Goal: Task Accomplishment & Management: Complete application form

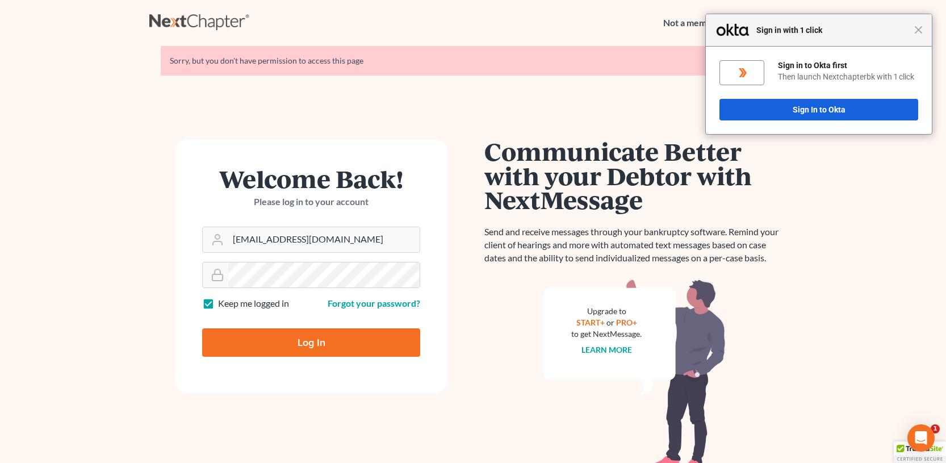
click at [318, 350] on input "Log In" at bounding box center [311, 342] width 218 height 28
type input "Thinking..."
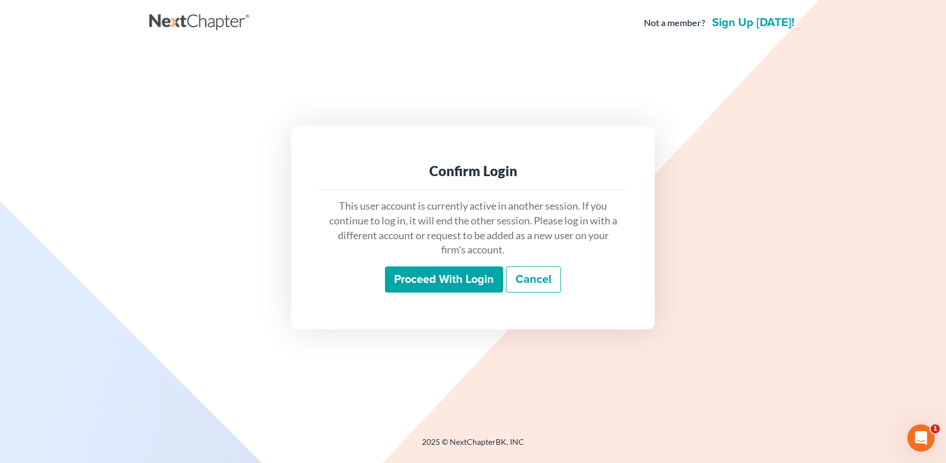
click at [472, 275] on input "Proceed with login" at bounding box center [444, 279] width 118 height 26
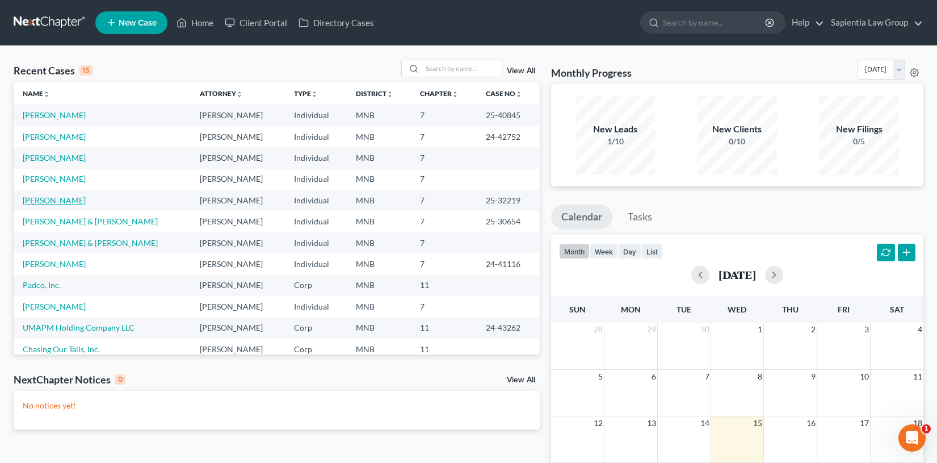
click at [47, 202] on link "[PERSON_NAME]" at bounding box center [54, 200] width 63 height 10
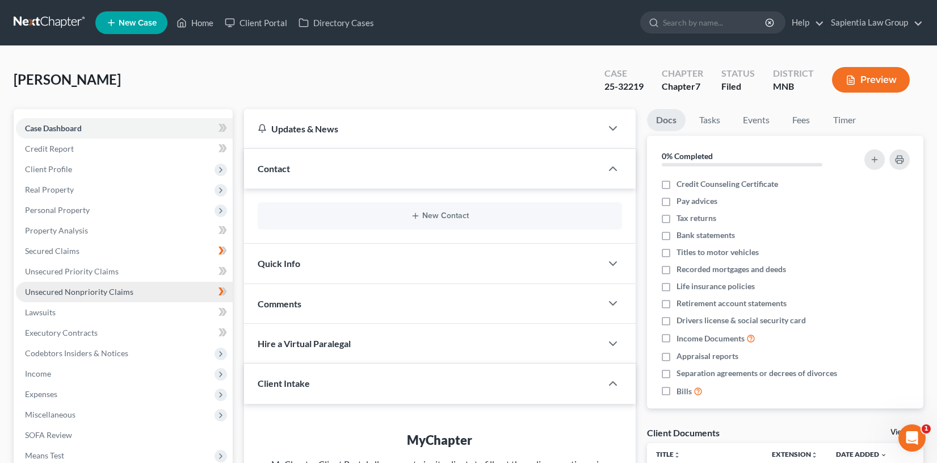
drag, startPoint x: 111, startPoint y: 169, endPoint x: 63, endPoint y: 295, distance: 135.3
click at [63, 295] on span "Unsecured Nonpriority Claims" at bounding box center [79, 292] width 108 height 10
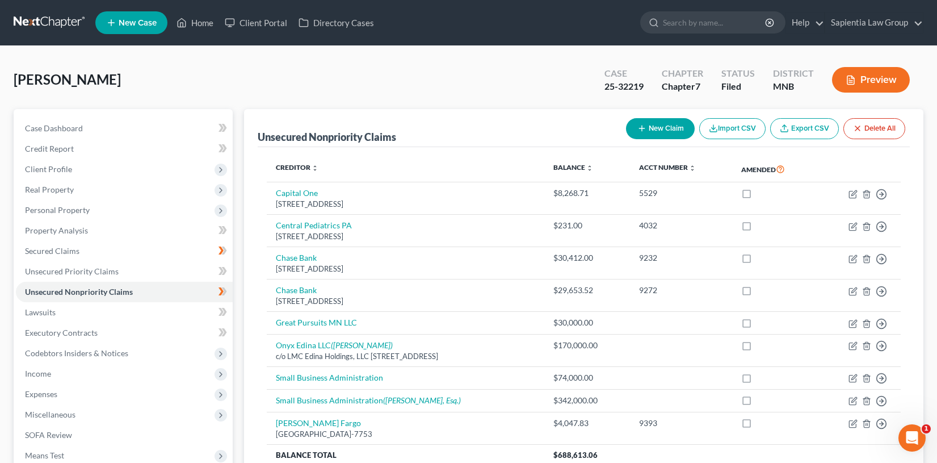
click at [675, 123] on button "New Claim" at bounding box center [660, 128] width 69 height 21
select select "0"
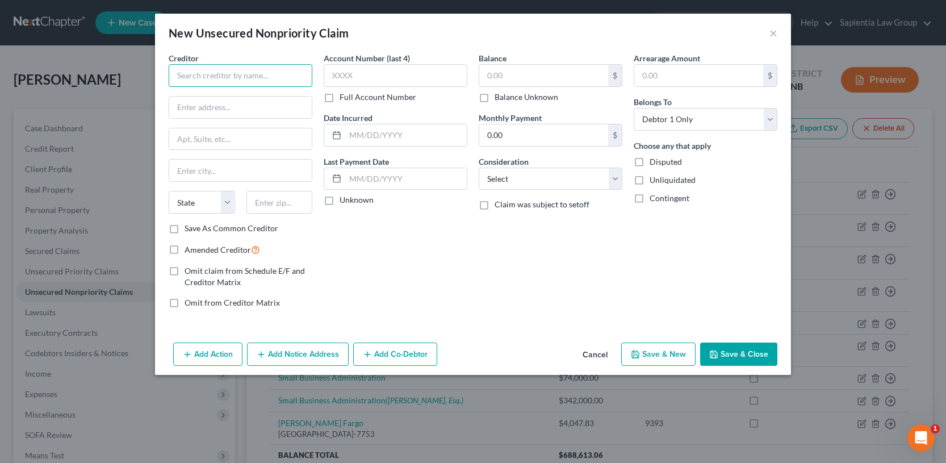
click at [282, 77] on input "text" at bounding box center [241, 75] width 144 height 23
type input "Citicards CBNA"
click at [256, 110] on input "text" at bounding box center [240, 108] width 142 height 22
type input "5800 South Corporate Place"
click at [233, 164] on input "text" at bounding box center [240, 171] width 142 height 22
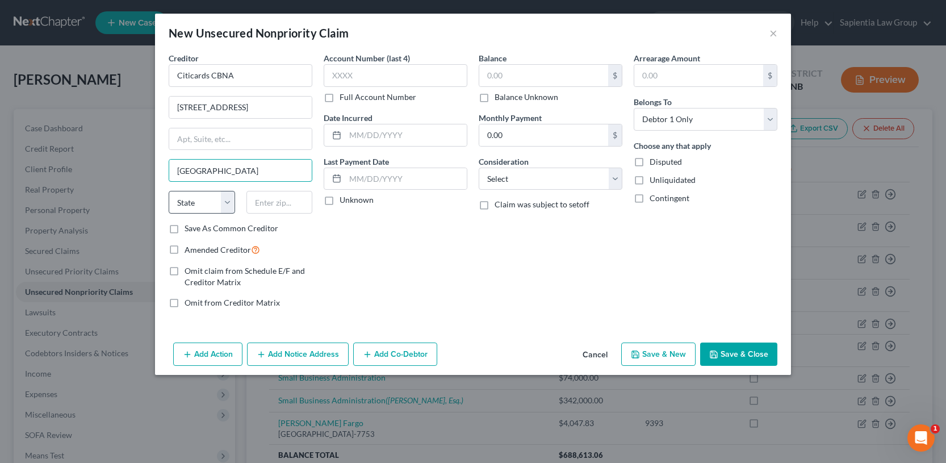
type input "Sioux Falls"
click at [202, 200] on select "State AL AK AR AZ CA CO CT DE DC FL GA GU HI ID IL IN IA KS KY LA ME MD MA MI M…" at bounding box center [202, 202] width 66 height 23
select select "43"
click at [169, 191] on select "State AL AK AR AZ CA CO CT DE DC FL GA GU HI ID IL IN IA KS KY LA ME MD MA MI M…" at bounding box center [202, 202] width 66 height 23
click at [270, 204] on input "text" at bounding box center [279, 202] width 66 height 23
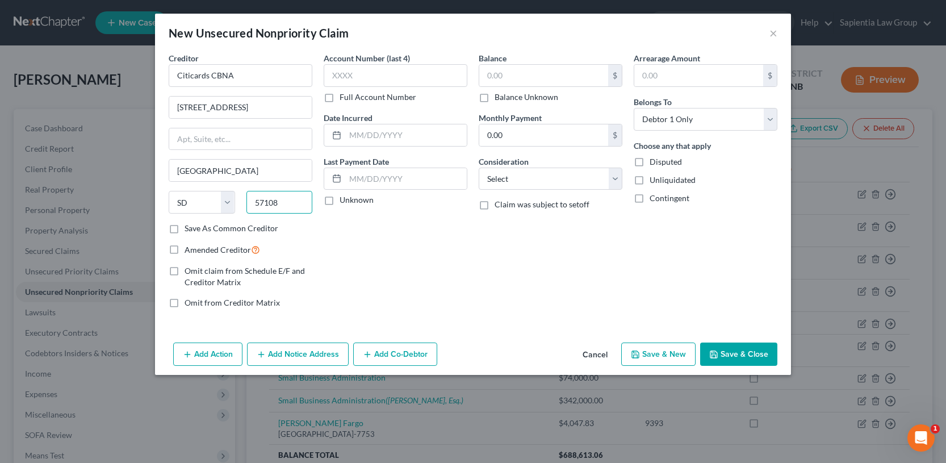
type input "57108"
click at [184, 252] on label "Amended Creditor" at bounding box center [221, 249] width 75 height 13
click at [189, 250] on input "Amended Creditor" at bounding box center [192, 246] width 7 height 7
checkbox input "true"
click at [494, 100] on label "Balance Unknown" at bounding box center [526, 96] width 64 height 11
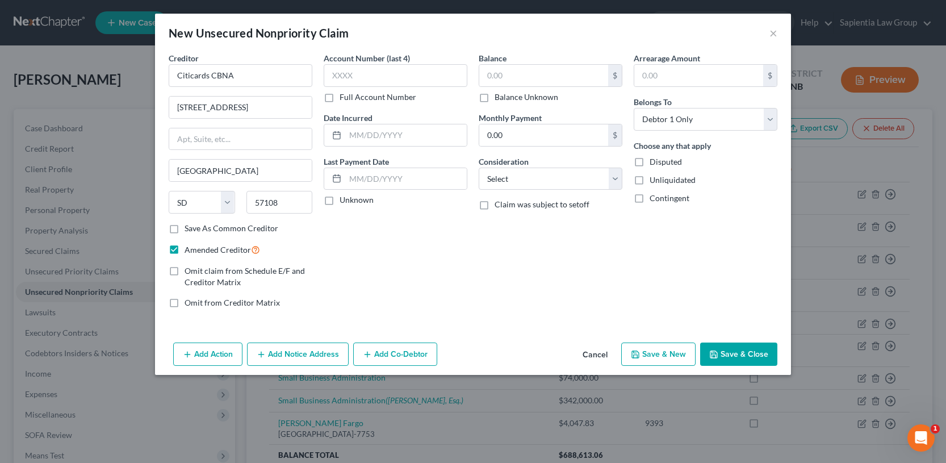
click at [499, 99] on input "Balance Unknown" at bounding box center [502, 94] width 7 height 7
checkbox input "true"
type input "0.00"
click at [735, 356] on button "Save & Close" at bounding box center [738, 354] width 77 height 24
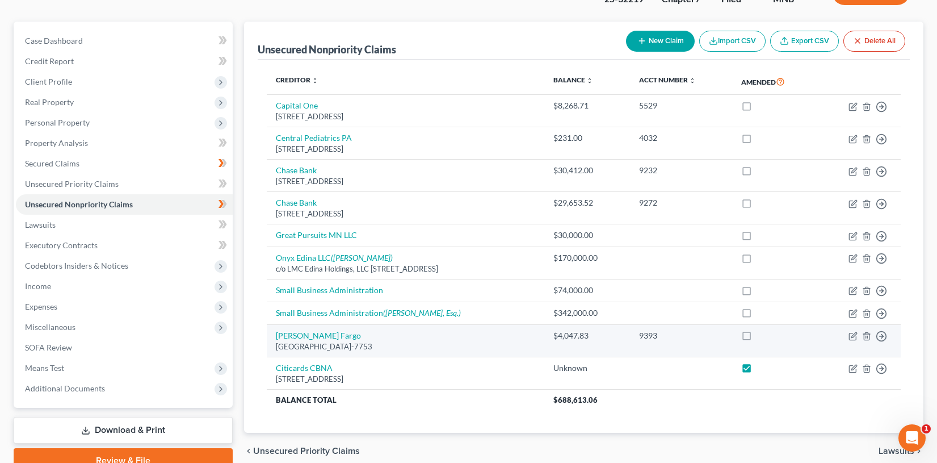
scroll to position [114, 0]
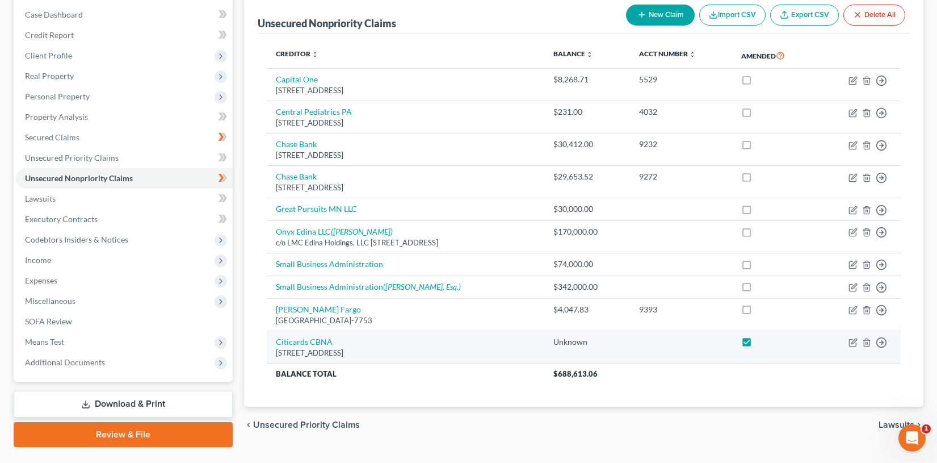
click at [757, 345] on label at bounding box center [757, 345] width 0 height 0
click at [762, 342] on input "checkbox" at bounding box center [765, 339] width 7 height 7
checkbox input "false"
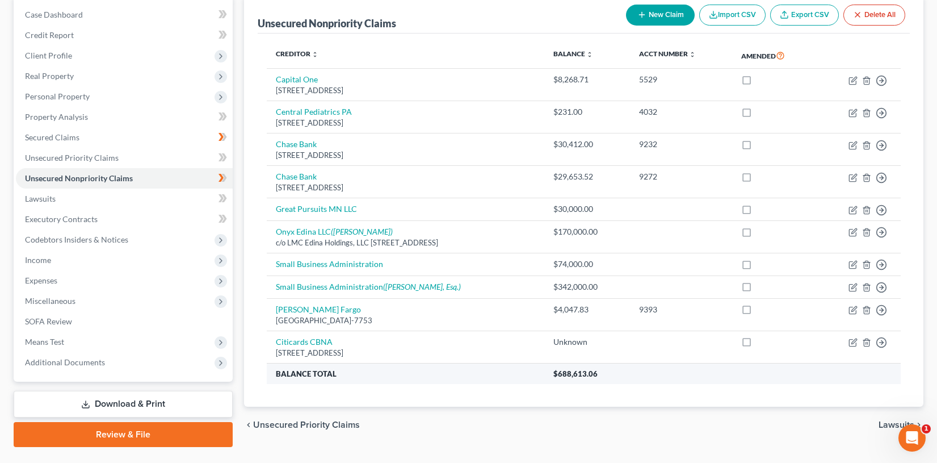
click at [748, 366] on th "$688,613.06" at bounding box center [722, 373] width 356 height 20
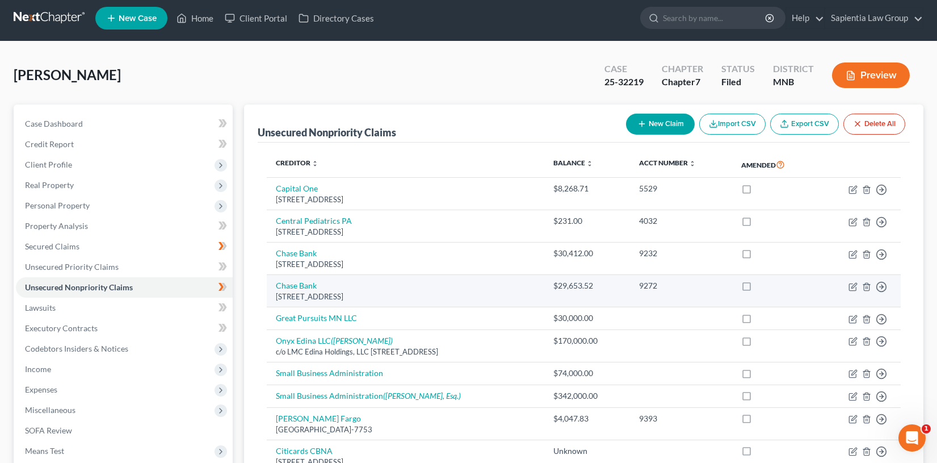
scroll to position [0, 0]
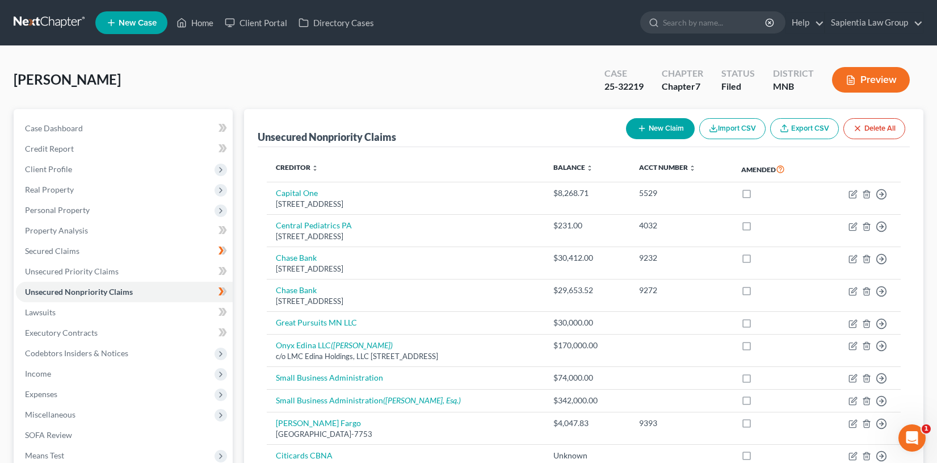
click at [647, 131] on button "New Claim" at bounding box center [660, 128] width 69 height 21
select select "0"
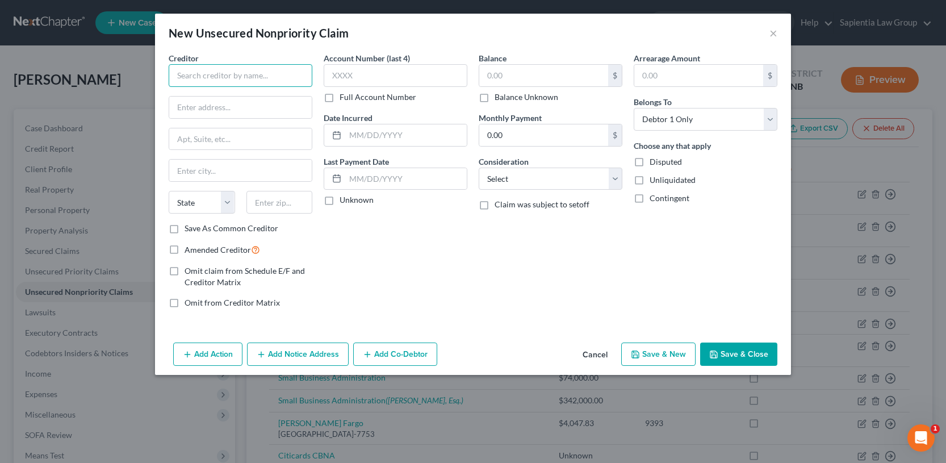
click at [253, 73] on input "text" at bounding box center [241, 75] width 144 height 23
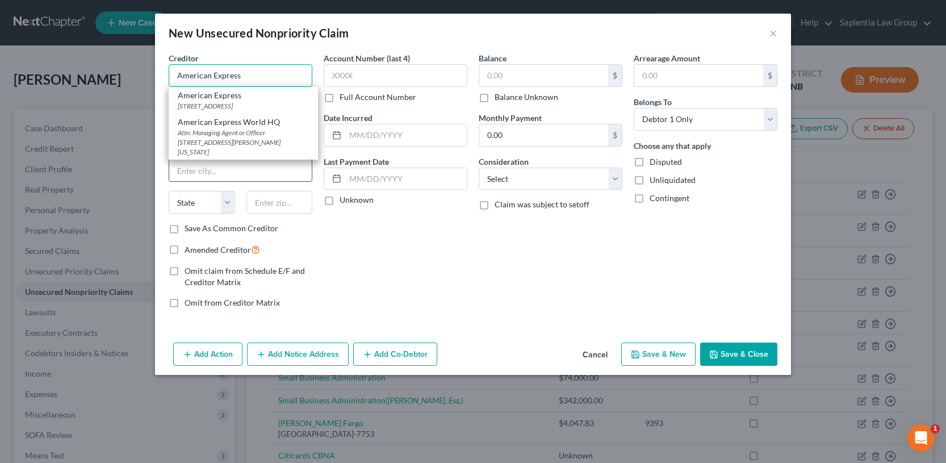
type input "American Express"
drag, startPoint x: 222, startPoint y: 169, endPoint x: 209, endPoint y: 131, distance: 40.7
click at [222, 169] on input "text" at bounding box center [240, 171] width 142 height 22
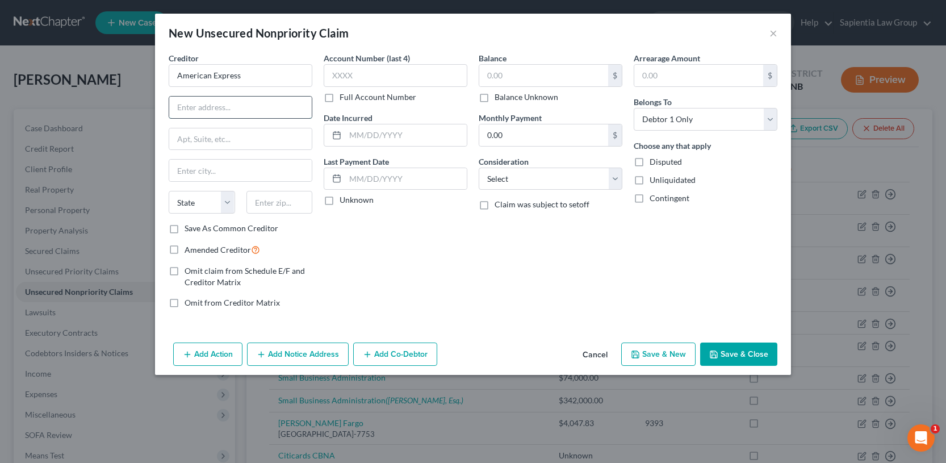
click at [207, 114] on input "text" at bounding box center [240, 108] width 142 height 22
type input "PO Box 981537"
click at [208, 174] on input "text" at bounding box center [240, 171] width 142 height 22
type input "El Paso"
click at [224, 203] on select "State AL AK AR AZ CA CO CT DE DC FL GA GU HI ID IL IN IA KS KY LA ME MD MA MI M…" at bounding box center [202, 202] width 66 height 23
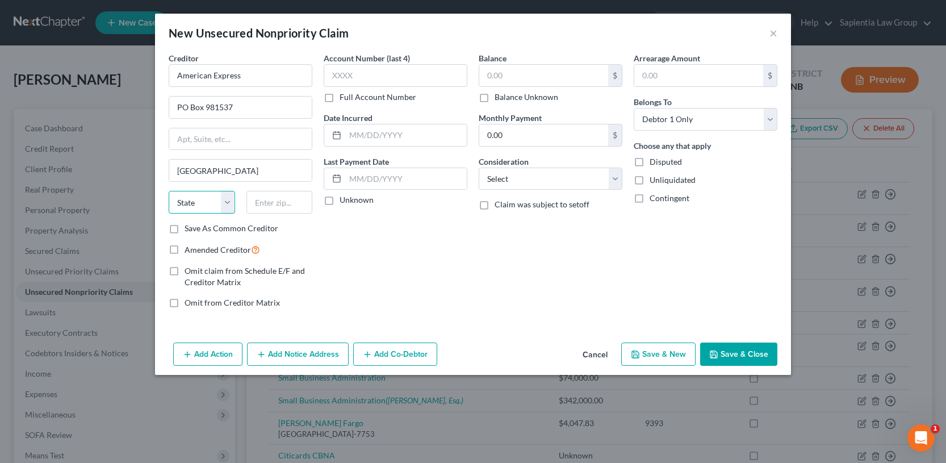
select select "45"
click at [169, 191] on select "State AL AK AR AZ CA CO CT DE DC FL GA GU HI ID IL IN IA KS KY LA ME MD MA MI M…" at bounding box center [202, 202] width 66 height 23
click at [279, 201] on input "text" at bounding box center [279, 202] width 66 height 23
type input "79998-1537"
click at [299, 244] on div "Amended Creditor" at bounding box center [241, 249] width 144 height 13
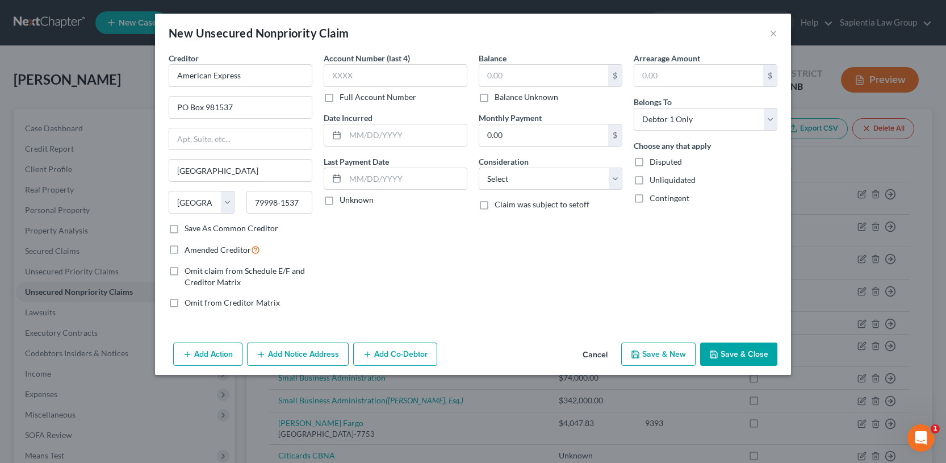
click at [494, 99] on label "Balance Unknown" at bounding box center [526, 96] width 64 height 11
click at [499, 99] on input "Balance Unknown" at bounding box center [502, 94] width 7 height 7
checkbox input "true"
type input "0.00"
click at [735, 351] on button "Save & Close" at bounding box center [738, 354] width 77 height 24
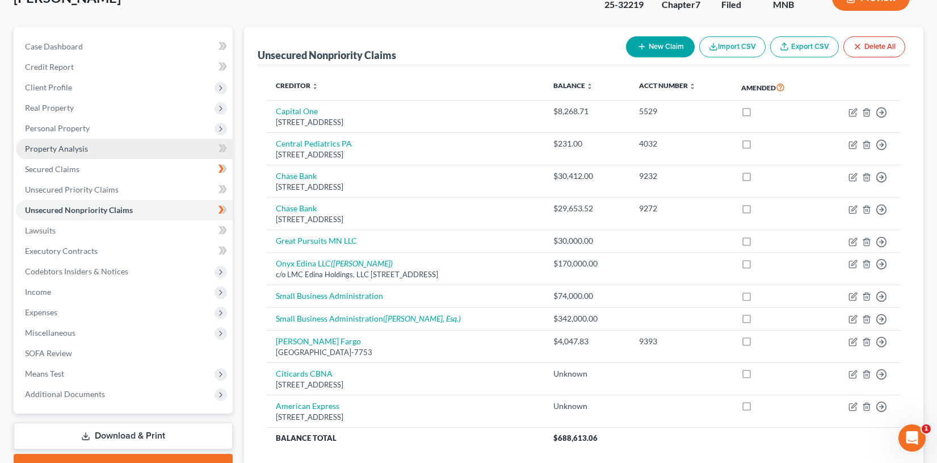
scroll to position [169, 0]
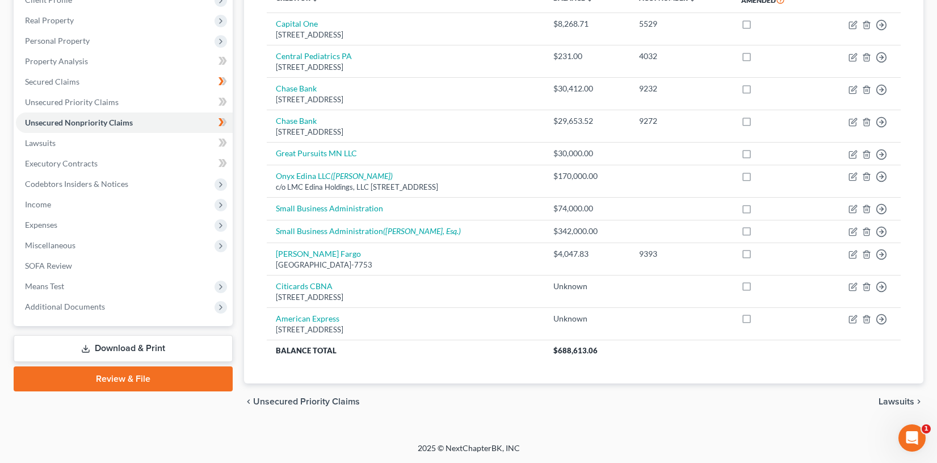
click at [118, 351] on link "Download & Print" at bounding box center [123, 348] width 219 height 27
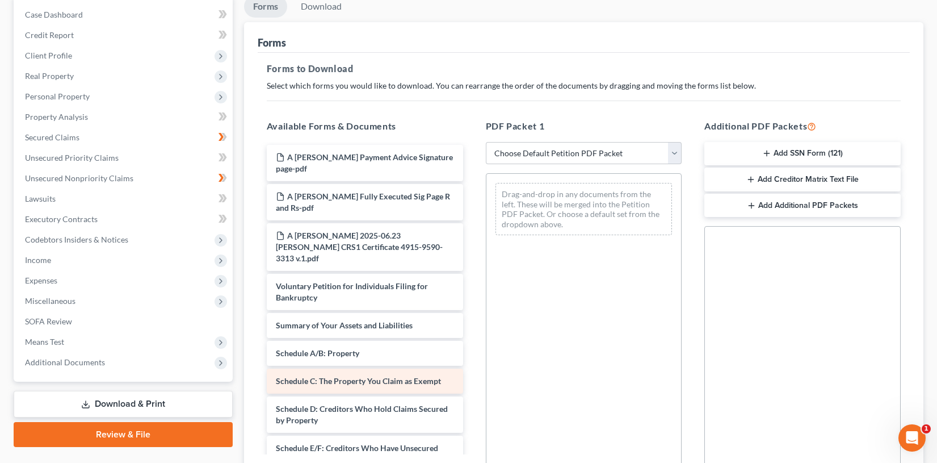
scroll to position [57, 0]
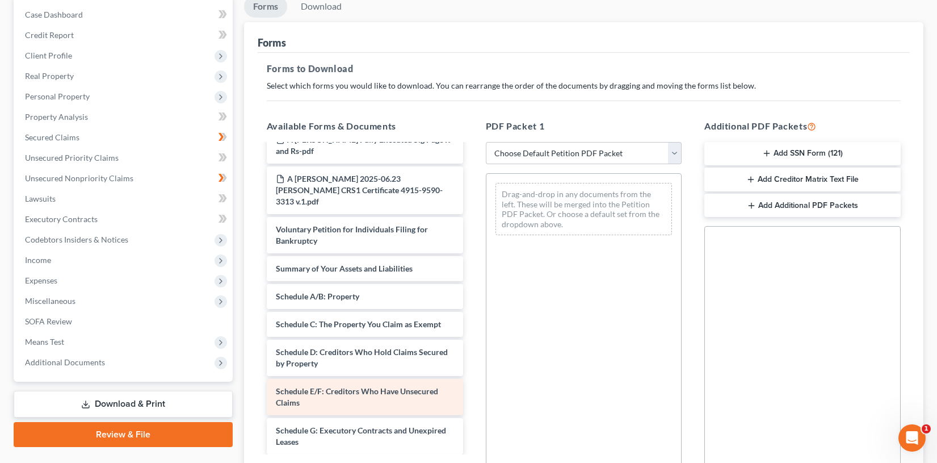
click at [401, 386] on span "Schedule E/F: Creditors Who Have Unsecured Claims" at bounding box center [357, 396] width 162 height 21
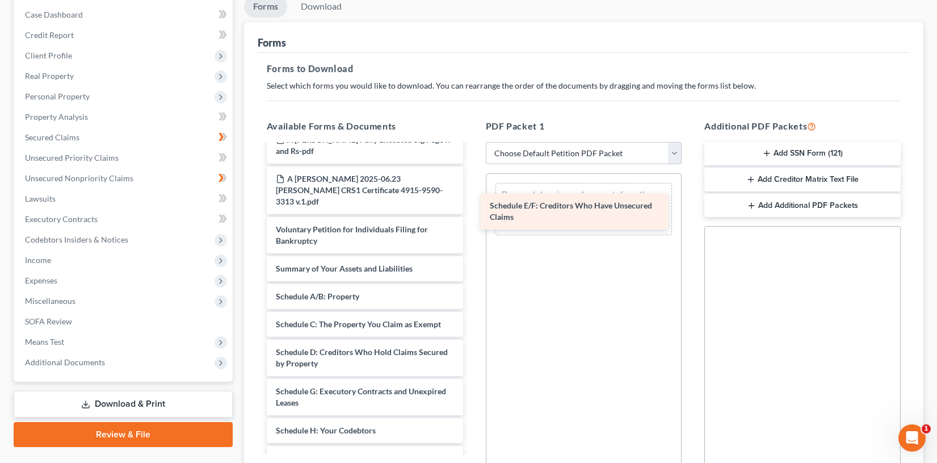
drag, startPoint x: 401, startPoint y: 353, endPoint x: 616, endPoint y: 200, distance: 263.5
click at [472, 200] on div "Schedule E/F: Creditors Who Have Unsecured Claims A Jones Payment Advice Signat…" at bounding box center [365, 452] width 215 height 729
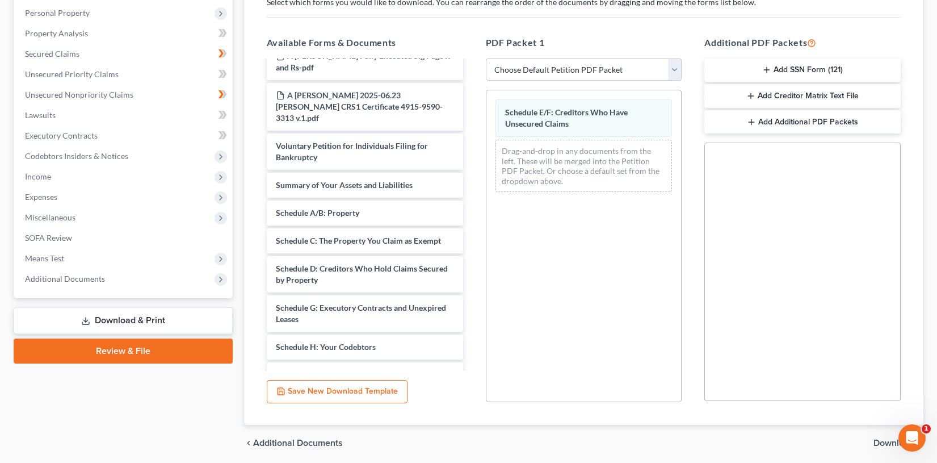
scroll to position [238, 0]
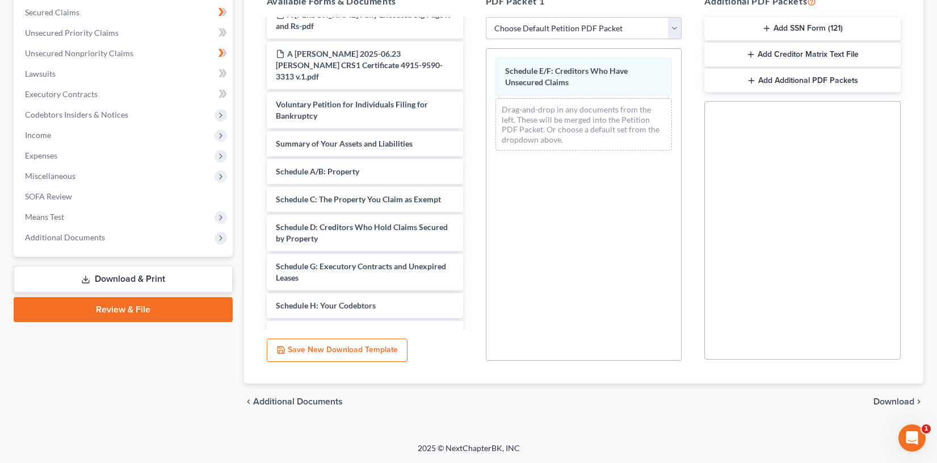
click at [902, 398] on span "Download" at bounding box center [894, 401] width 41 height 9
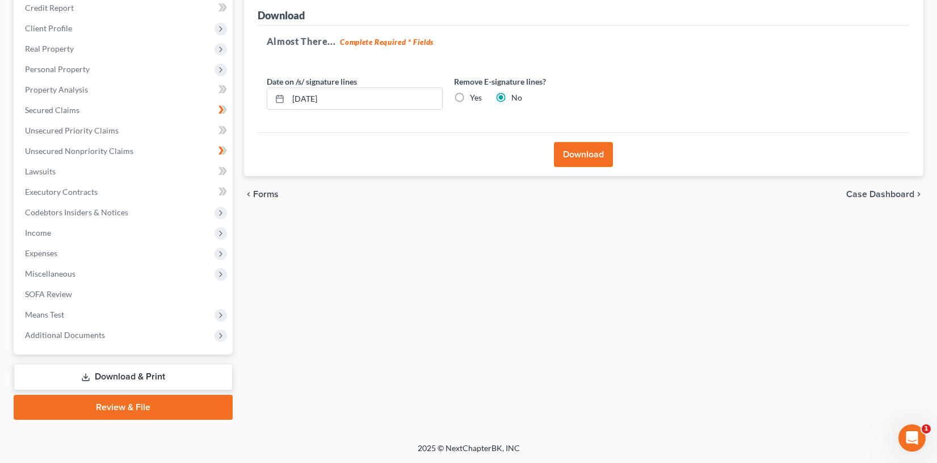
click at [581, 152] on button "Download" at bounding box center [583, 154] width 59 height 25
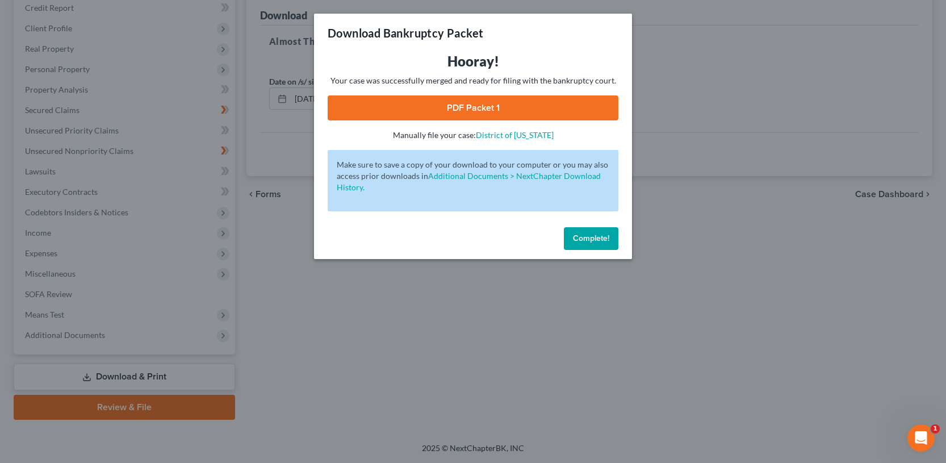
click at [492, 106] on link "PDF Packet 1" at bounding box center [473, 107] width 291 height 25
drag, startPoint x: 600, startPoint y: 239, endPoint x: 600, endPoint y: 205, distance: 34.1
click at [600, 239] on span "Complete!" at bounding box center [591, 238] width 36 height 10
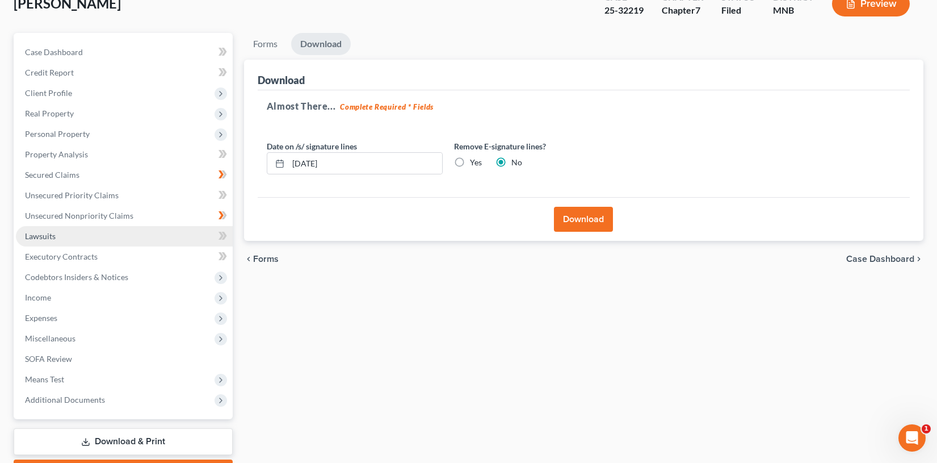
scroll to position [0, 0]
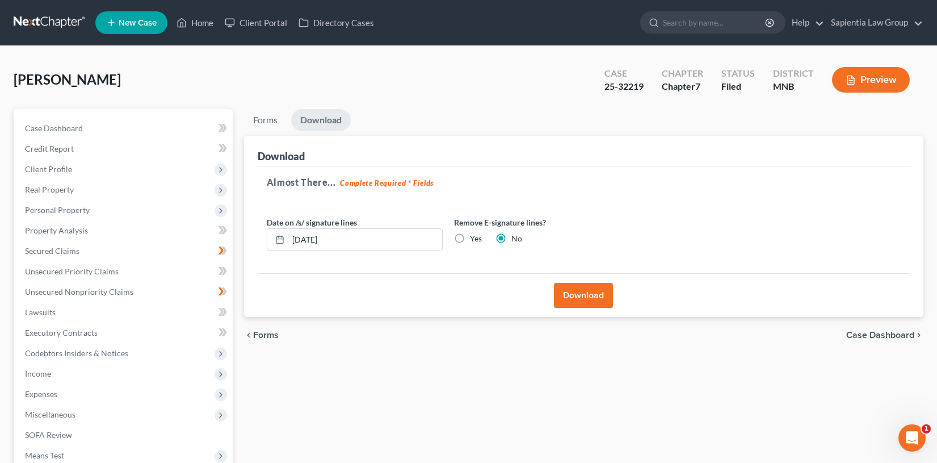
click at [513, 424] on div "Forms Download Forms Forms to Download Select which forms you would like to dow…" at bounding box center [583, 334] width 691 height 451
click at [177, 23] on icon at bounding box center [182, 23] width 10 height 14
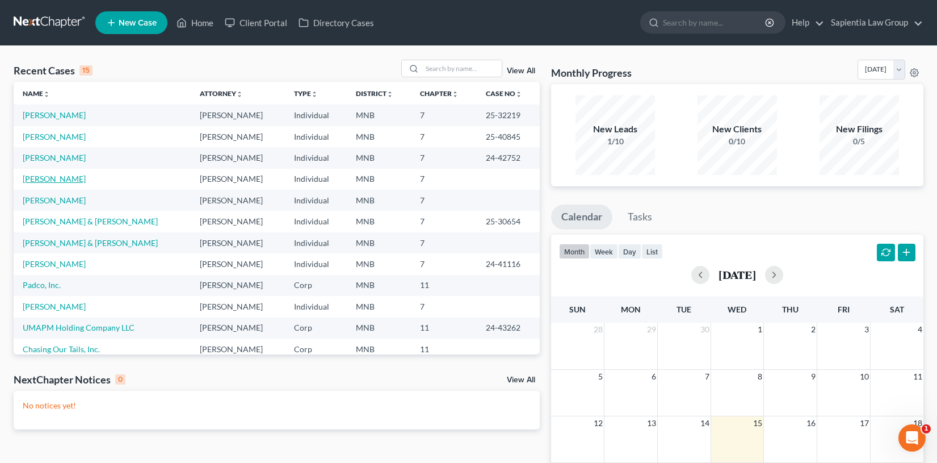
click at [56, 175] on link "[PERSON_NAME]" at bounding box center [54, 179] width 63 height 10
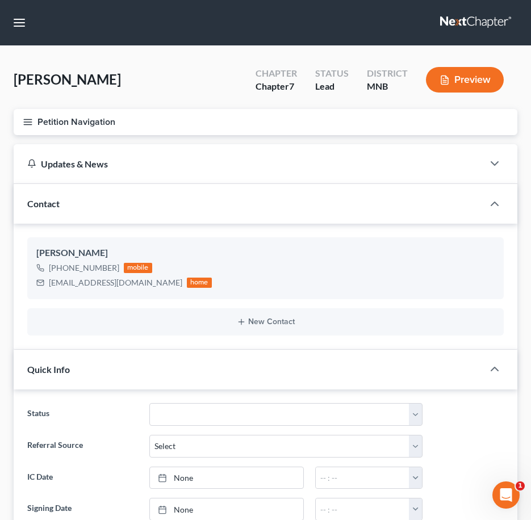
click at [27, 123] on icon "button" at bounding box center [28, 122] width 10 height 10
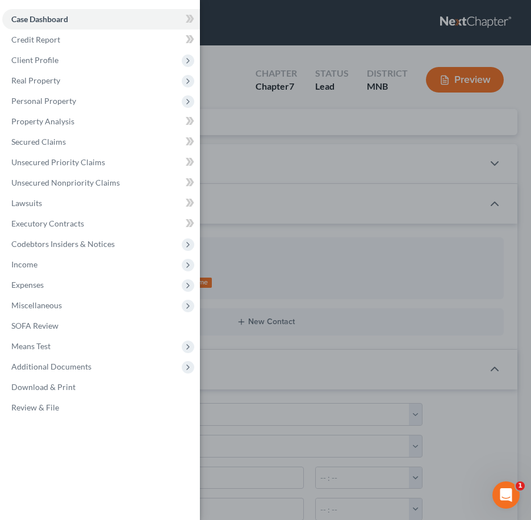
click at [335, 194] on div "Case Dashboard Payments Invoices Payments Payments Credit Report Client Profile" at bounding box center [265, 260] width 531 height 520
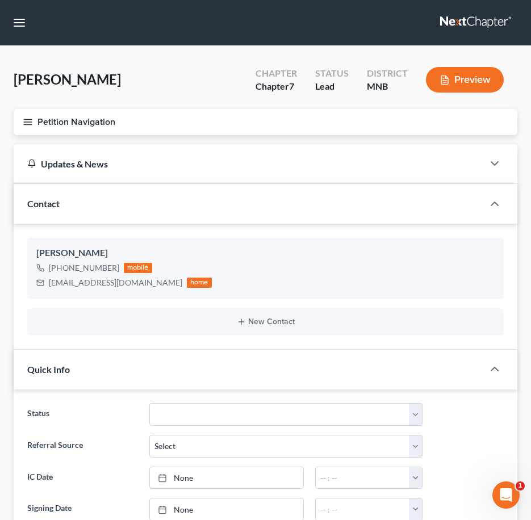
click at [29, 123] on icon "button" at bounding box center [28, 122] width 10 height 10
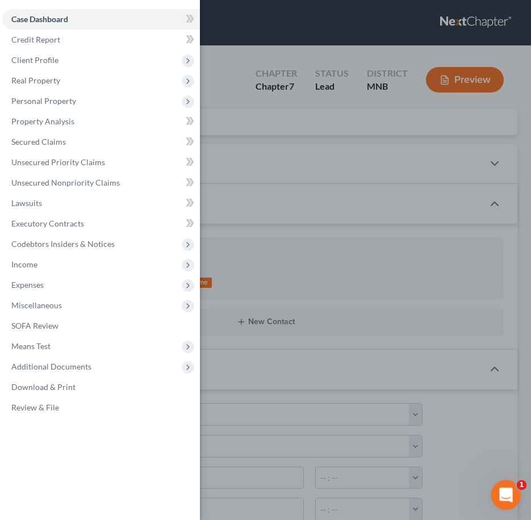
drag, startPoint x: 1005, startPoint y: 992, endPoint x: 509, endPoint y: 497, distance: 701.2
click at [510, 462] on div "Open Intercom Messenger" at bounding box center [503, 493] width 37 height 37
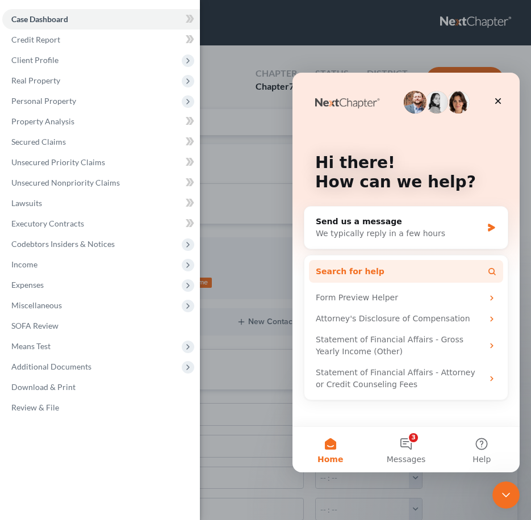
click at [410, 266] on button "Search for help" at bounding box center [406, 271] width 194 height 23
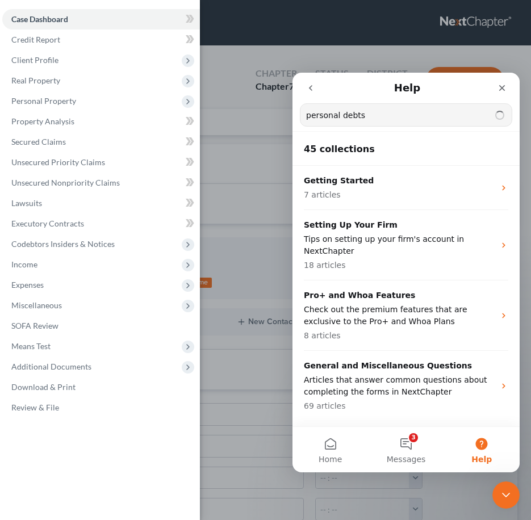
type input "personal debts"
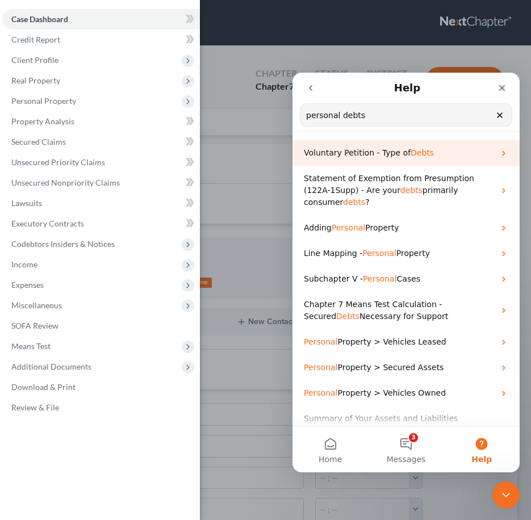
click at [410, 154] on span "Debts" at bounding box center [421, 152] width 23 height 9
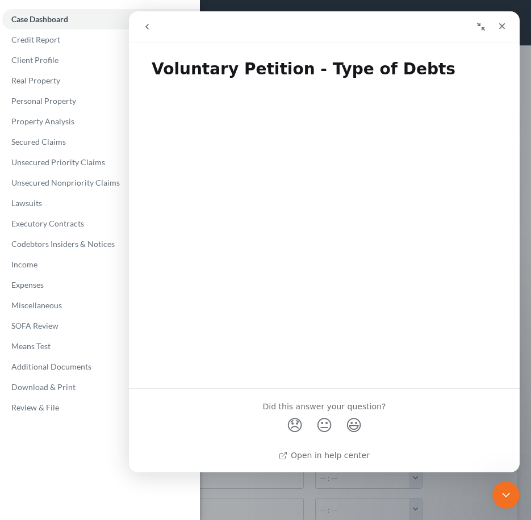
click at [150, 24] on icon "go back" at bounding box center [146, 26] width 9 height 9
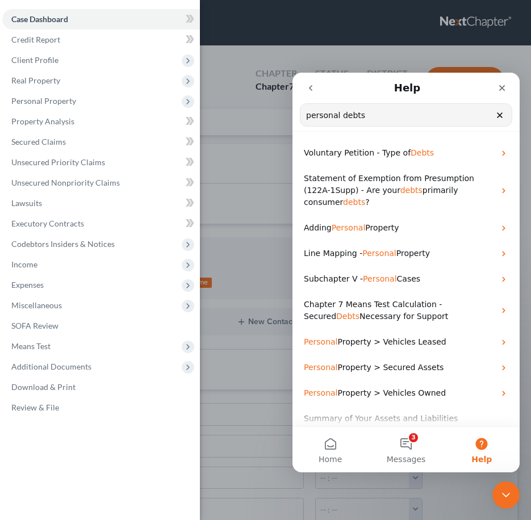
click at [117, 434] on div "Case Dashboard Payments Invoices Payments Payments Credit Report Client Profile" at bounding box center [100, 260] width 200 height 520
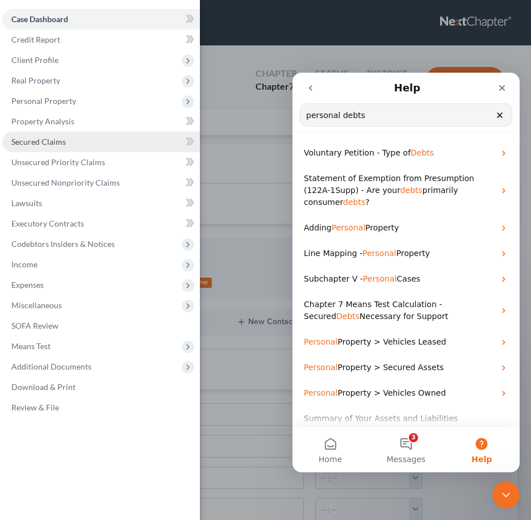
click at [62, 144] on span "Secured Claims" at bounding box center [38, 142] width 54 height 10
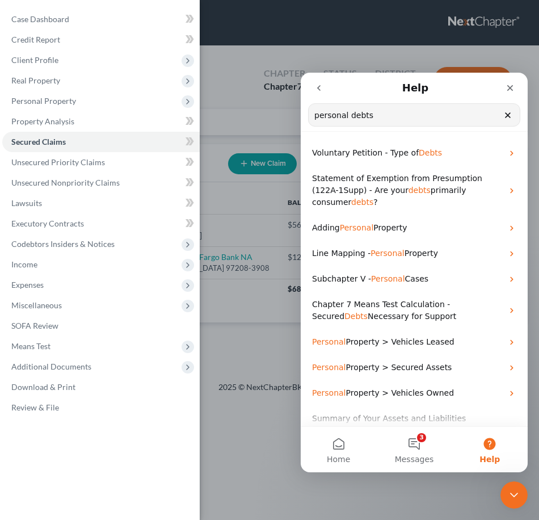
click at [313, 90] on button "go back" at bounding box center [319, 88] width 22 height 22
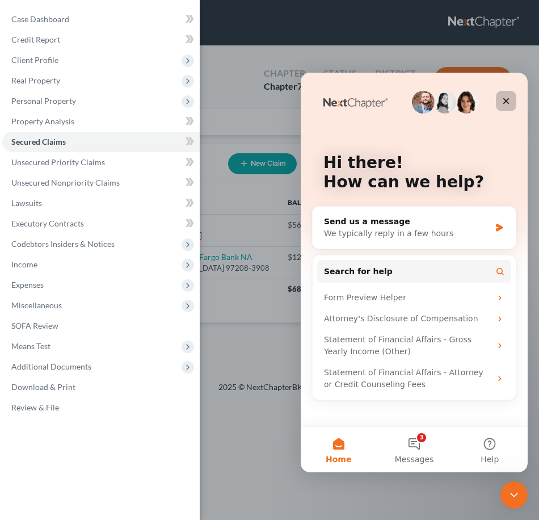
click at [508, 104] on icon "Close" at bounding box center [506, 101] width 9 height 9
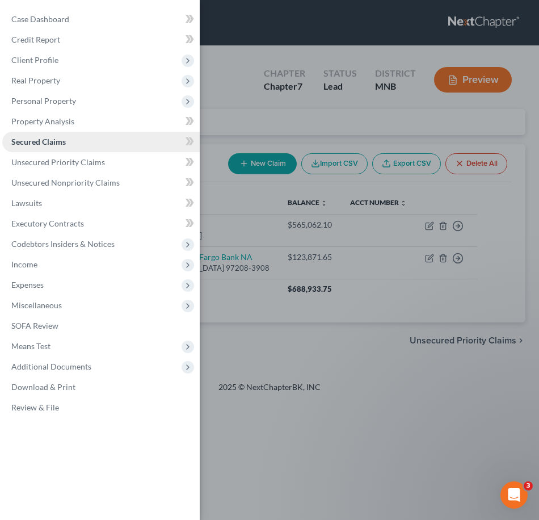
click at [68, 142] on link "Secured Claims" at bounding box center [101, 142] width 198 height 20
click at [59, 138] on span "Secured Claims" at bounding box center [38, 142] width 54 height 10
click at [228, 115] on div "Case Dashboard Payments Invoices Payments Payments Credit Report Client Profile" at bounding box center [269, 260] width 539 height 520
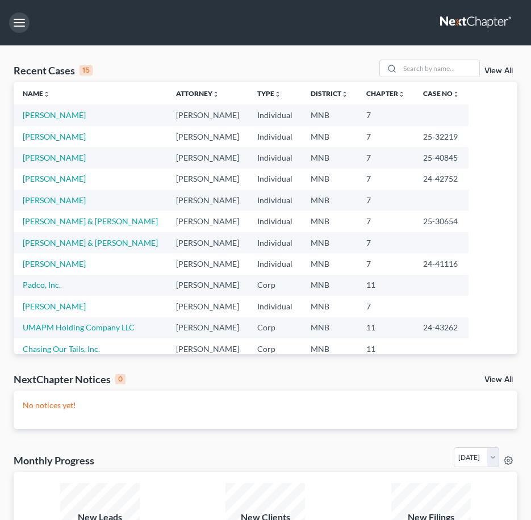
click at [16, 28] on button "button" at bounding box center [19, 22] width 20 height 20
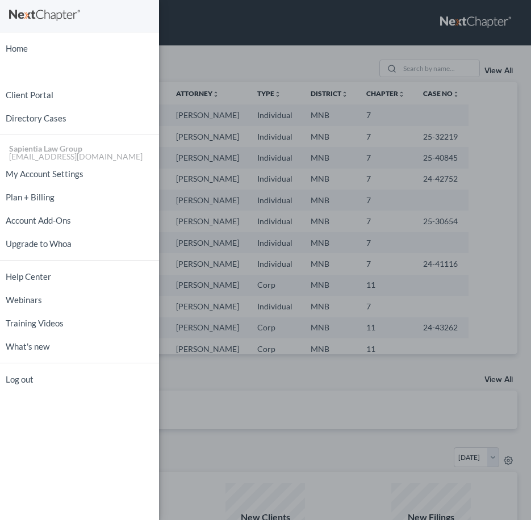
click at [253, 32] on div "Home New Case Client Portal Directory Cases Sapientia Law Group tgratz@sapienti…" at bounding box center [265, 260] width 531 height 520
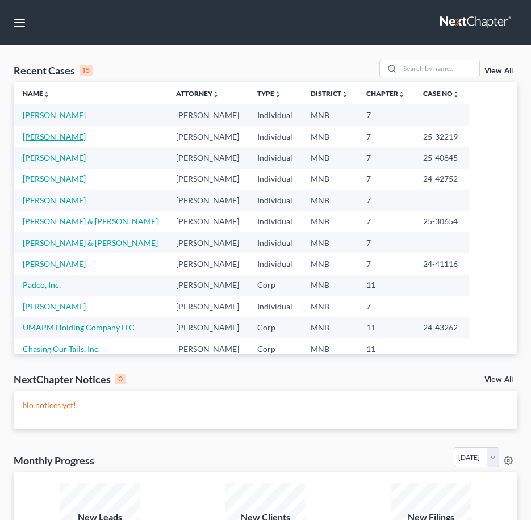
click at [42, 134] on link "Jones, Andrea" at bounding box center [54, 137] width 63 height 10
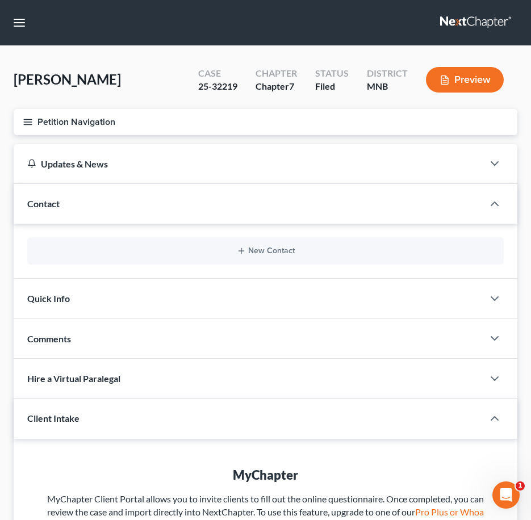
click at [29, 124] on icon "button" at bounding box center [28, 122] width 10 height 10
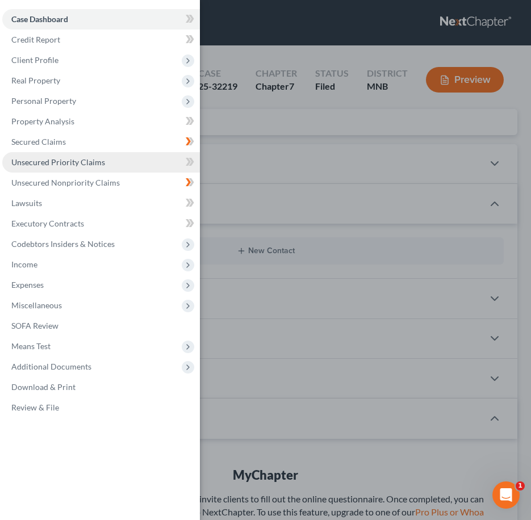
click at [41, 159] on span "Unsecured Priority Claims" at bounding box center [58, 162] width 94 height 10
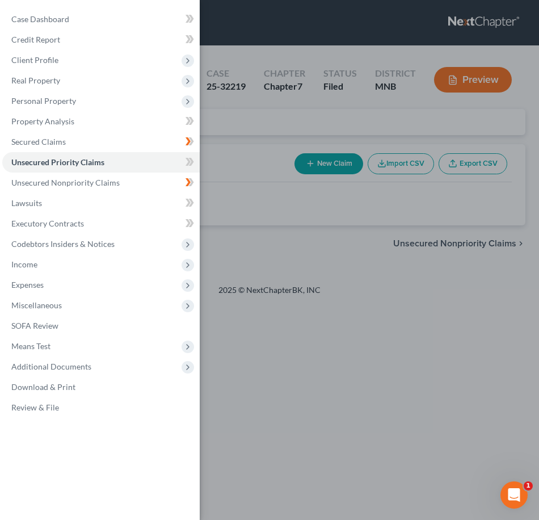
click at [267, 198] on div "Case Dashboard Payments Invoices Payments Payments Credit Report Client Profile" at bounding box center [269, 260] width 539 height 520
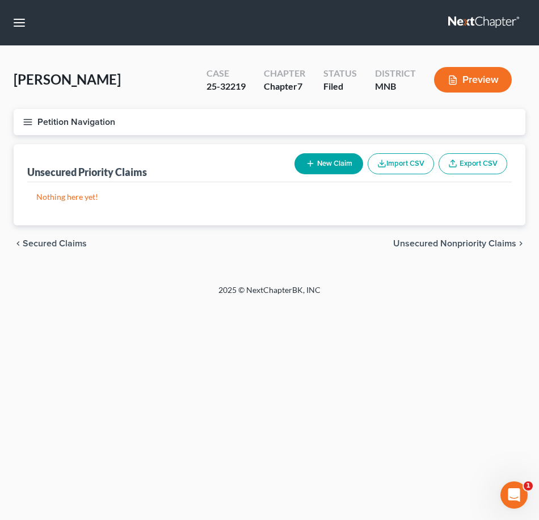
click at [23, 120] on icon "button" at bounding box center [28, 122] width 10 height 10
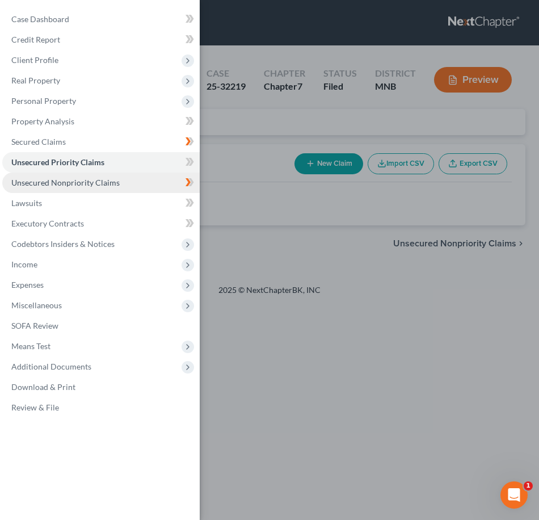
click at [38, 184] on span "Unsecured Nonpriority Claims" at bounding box center [65, 183] width 108 height 10
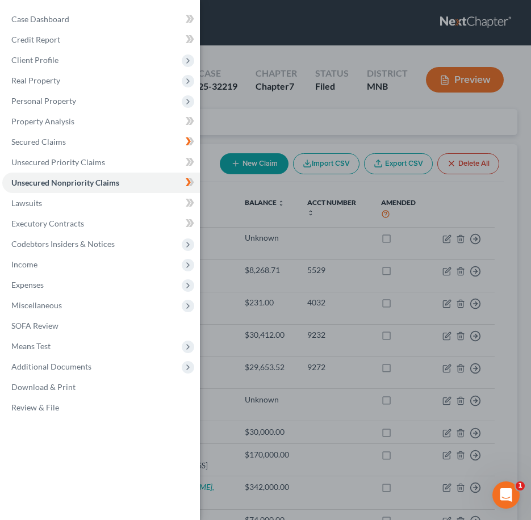
click at [252, 162] on div "Case Dashboard Payments Invoices Payments Payments Credit Report Client Profile" at bounding box center [265, 260] width 531 height 520
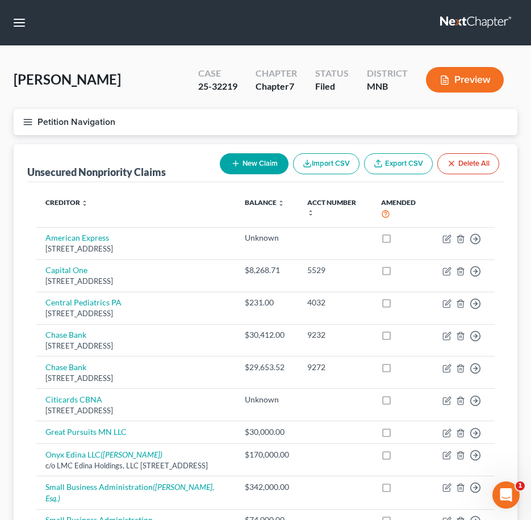
click at [252, 167] on button "New Claim" at bounding box center [254, 163] width 69 height 21
select select "0"
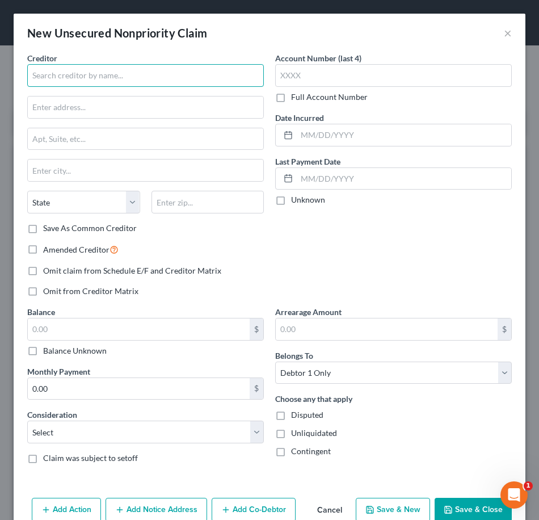
click at [165, 81] on input "text" at bounding box center [145, 75] width 237 height 23
type input "Ramsey County"
click at [326, 507] on button "Cancel" at bounding box center [329, 510] width 43 height 23
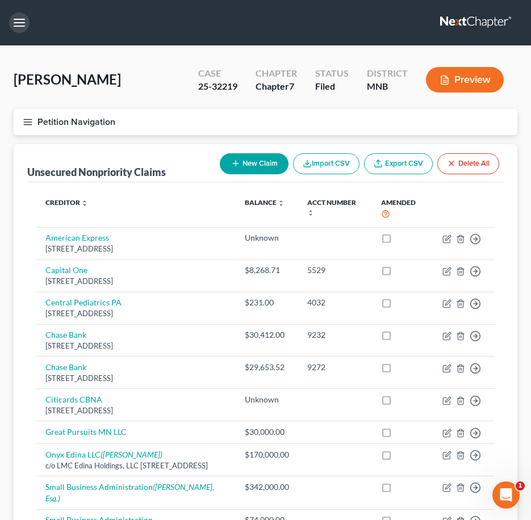
click at [13, 16] on button "button" at bounding box center [19, 22] width 20 height 20
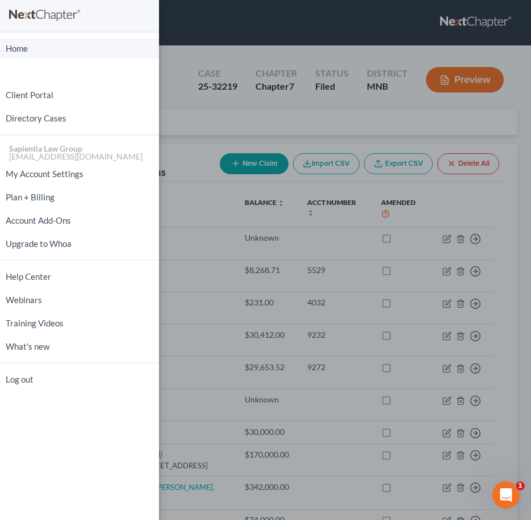
click at [14, 41] on link "Home" at bounding box center [79, 49] width 159 height 20
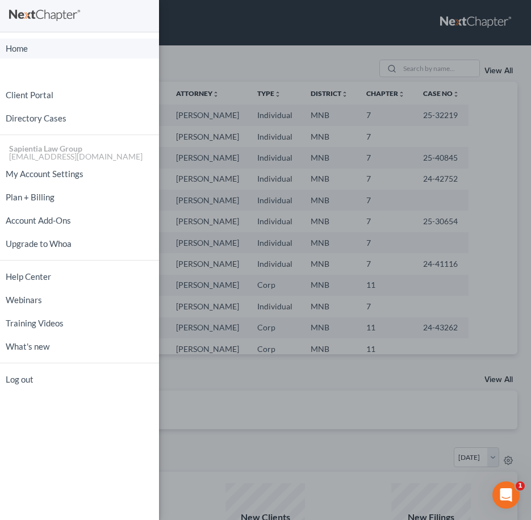
click at [19, 52] on link "Home" at bounding box center [79, 49] width 159 height 20
click at [205, 78] on div "Home New Case Client Portal Directory Cases Sapientia Law Group tgratz@sapienti…" at bounding box center [265, 260] width 531 height 520
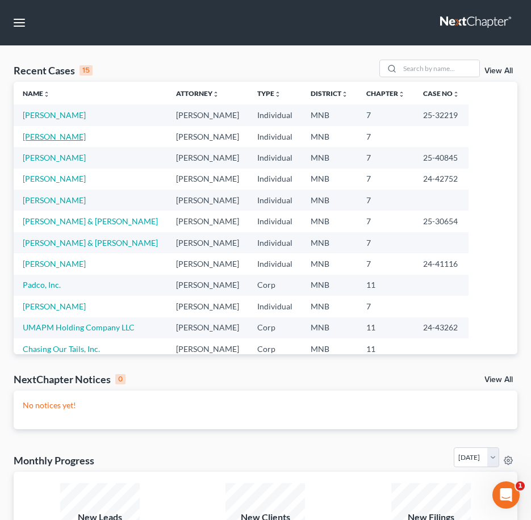
click at [37, 137] on link "[PERSON_NAME]" at bounding box center [54, 137] width 63 height 10
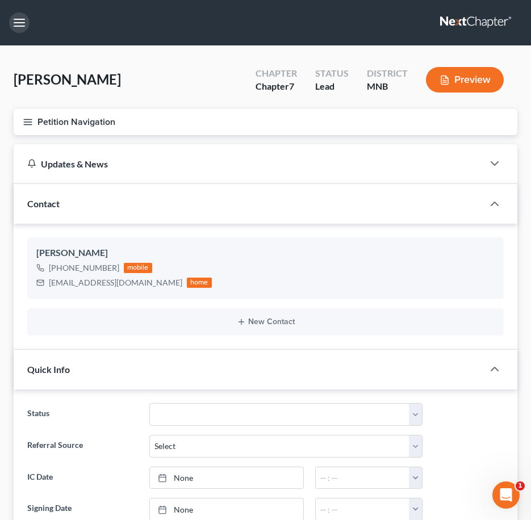
click at [18, 25] on button "button" at bounding box center [19, 22] width 20 height 20
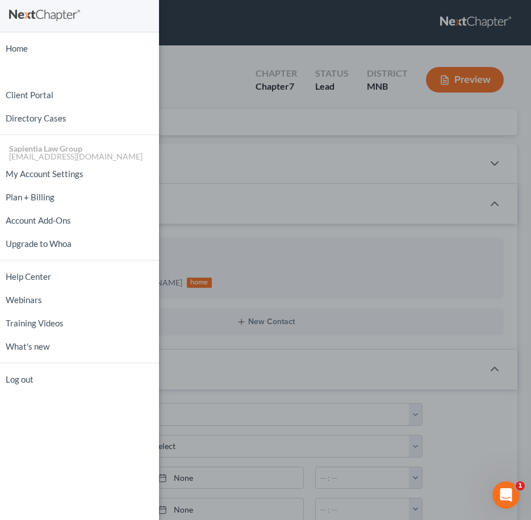
click at [373, 228] on div "Home New Case Client Portal Directory Cases Sapientia Law Group tgratz@sapienti…" at bounding box center [265, 260] width 531 height 520
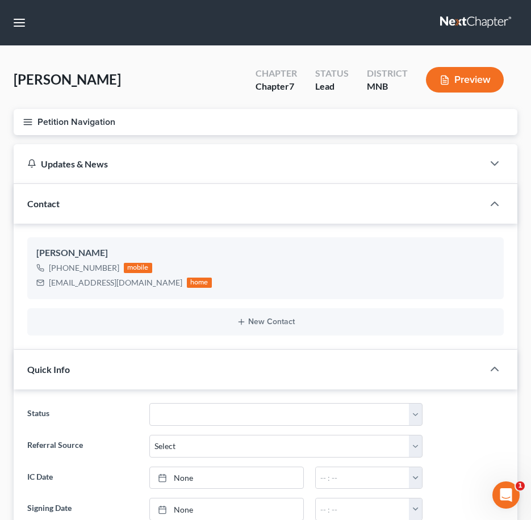
click at [32, 124] on line "button" at bounding box center [28, 124] width 8 height 0
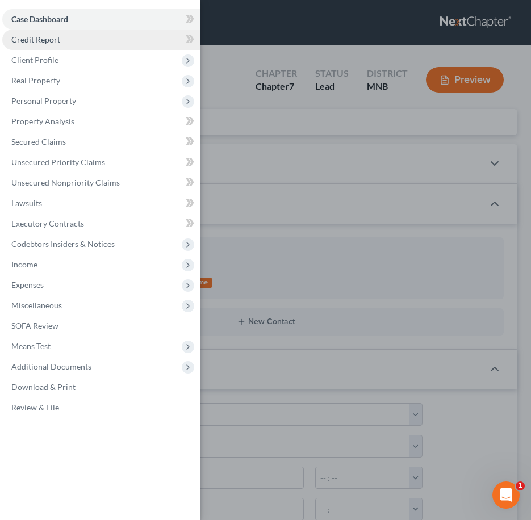
drag, startPoint x: 232, startPoint y: 34, endPoint x: 140, endPoint y: 36, distance: 91.4
click at [232, 34] on div "Case Dashboard Payments Invoices Payments Payments Credit Report Client Profile" at bounding box center [265, 260] width 531 height 520
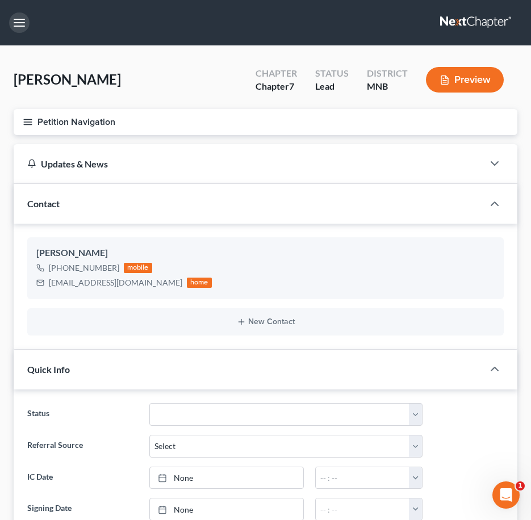
click at [17, 28] on button "button" at bounding box center [19, 22] width 20 height 20
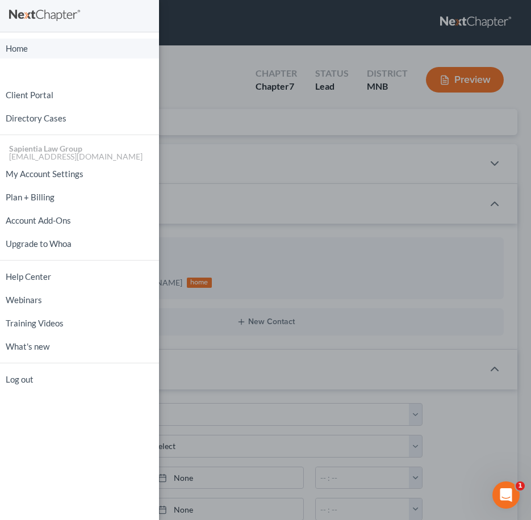
click at [19, 53] on link "Home" at bounding box center [79, 49] width 159 height 20
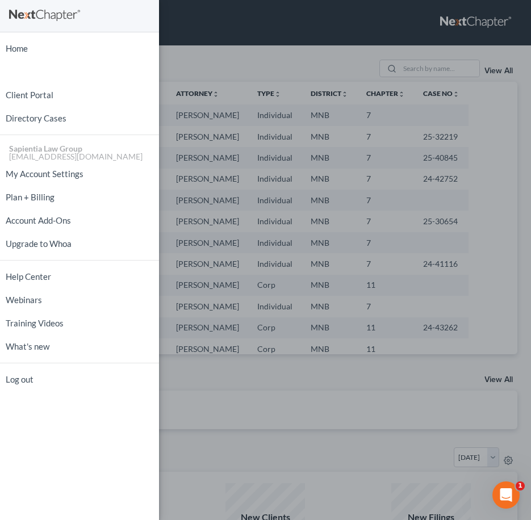
click at [183, 380] on div "Home New Case Client Portal Directory Cases Sapientia Law Group tgratz@sapienti…" at bounding box center [265, 260] width 531 height 520
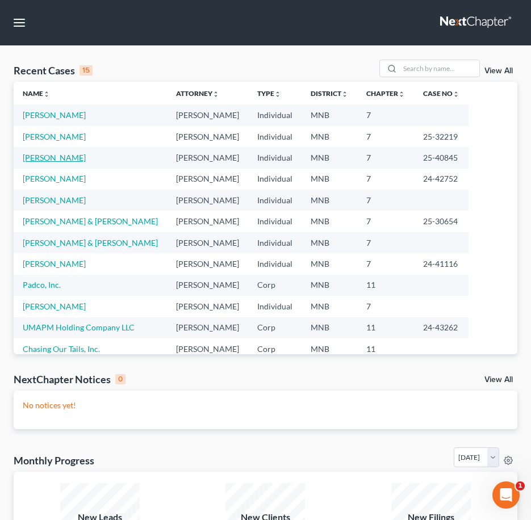
click at [61, 158] on link "Connors, Sara" at bounding box center [54, 158] width 63 height 10
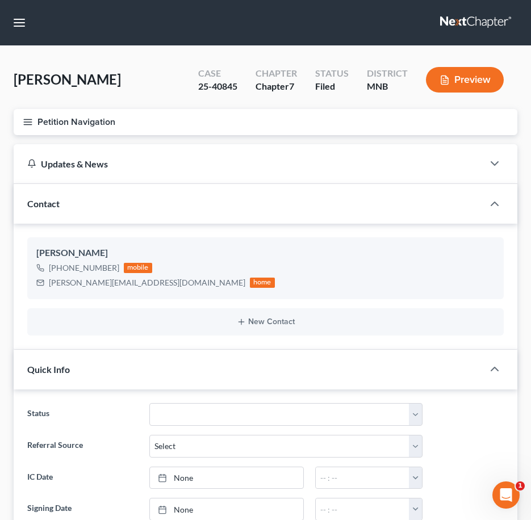
click at [30, 119] on line "button" at bounding box center [28, 119] width 8 height 0
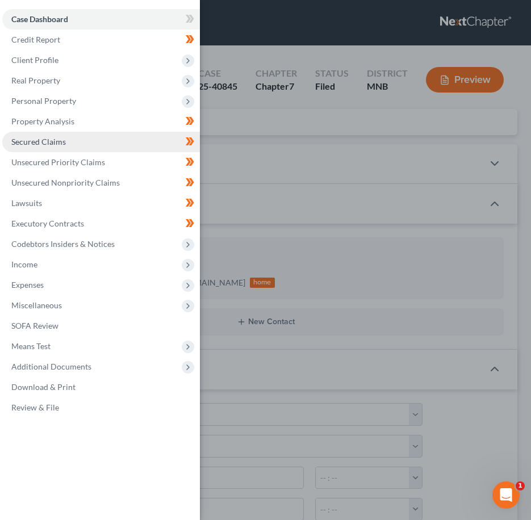
click at [33, 146] on span "Secured Claims" at bounding box center [38, 142] width 54 height 10
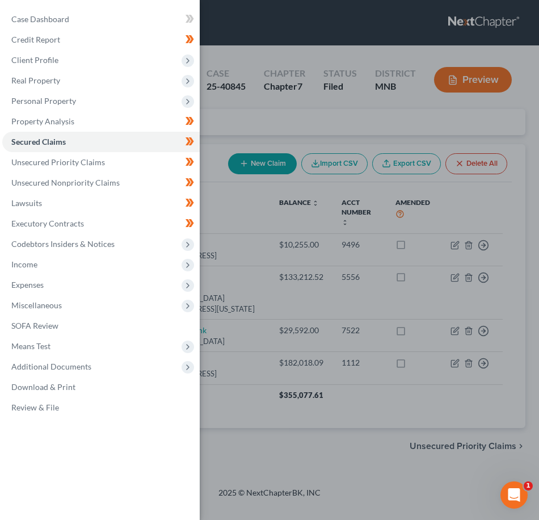
click at [241, 417] on div "Case Dashboard Payments Invoices Payments Payments Credit Report Client Profile" at bounding box center [269, 260] width 539 height 520
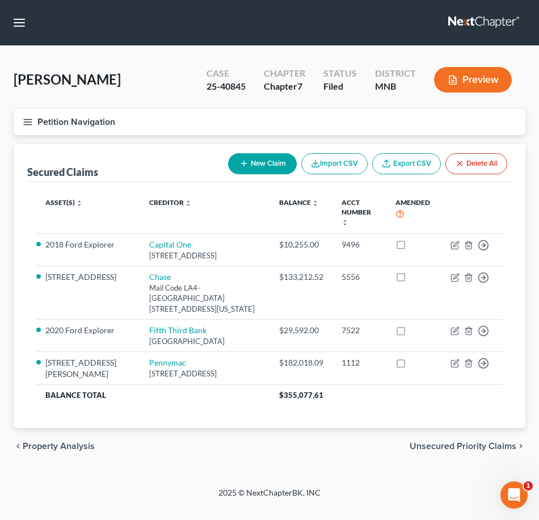
click at [31, 117] on icon "button" at bounding box center [28, 122] width 10 height 10
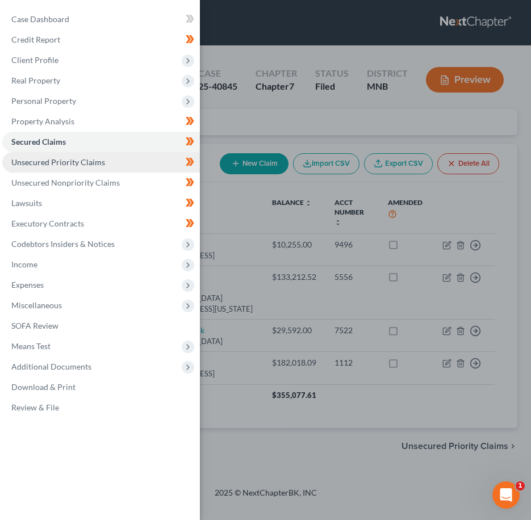
click at [109, 169] on link "Unsecured Priority Claims" at bounding box center [101, 162] width 198 height 20
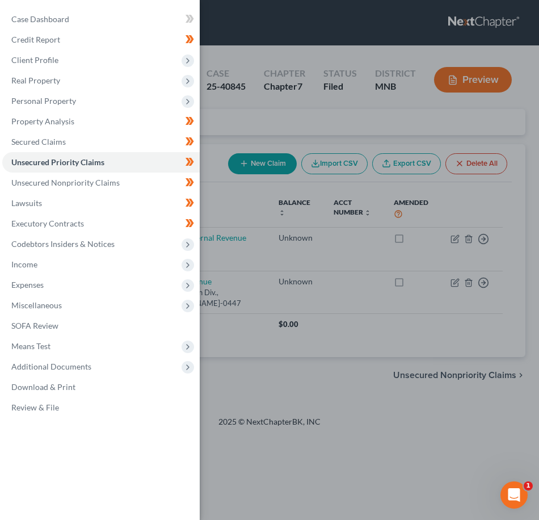
click at [286, 391] on div "Case Dashboard Payments Invoices Payments Payments Credit Report Client Profile" at bounding box center [269, 260] width 539 height 520
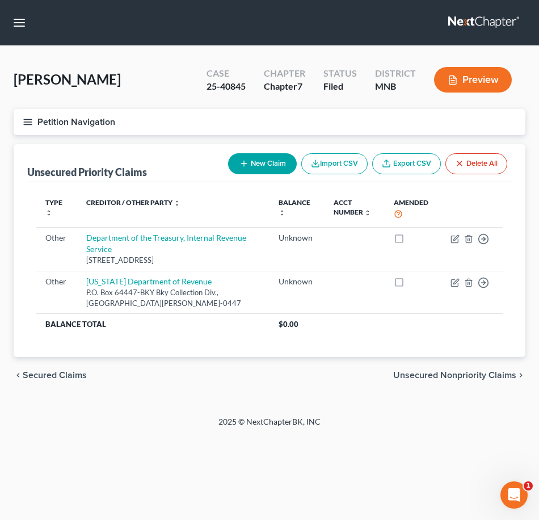
click at [31, 119] on line "button" at bounding box center [28, 119] width 8 height 0
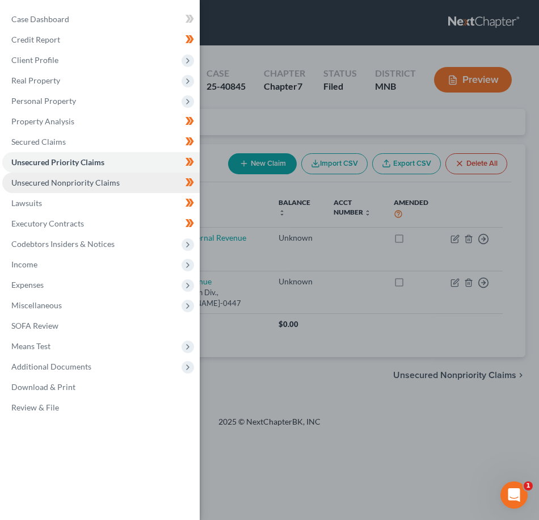
click at [31, 179] on span "Unsecured Nonpriority Claims" at bounding box center [65, 183] width 108 height 10
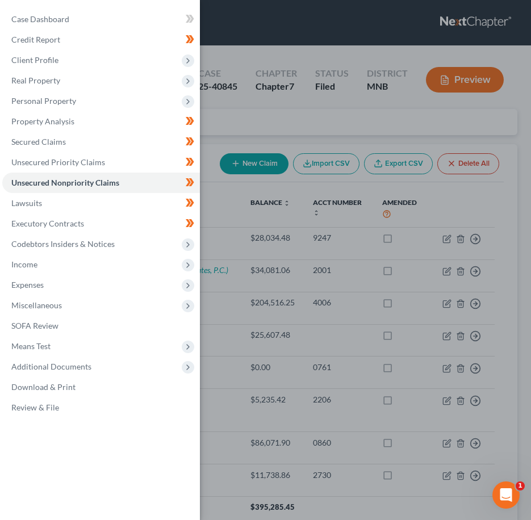
click at [213, 215] on div "Case Dashboard Payments Invoices Payments Payments Credit Report Client Profile" at bounding box center [265, 260] width 531 height 520
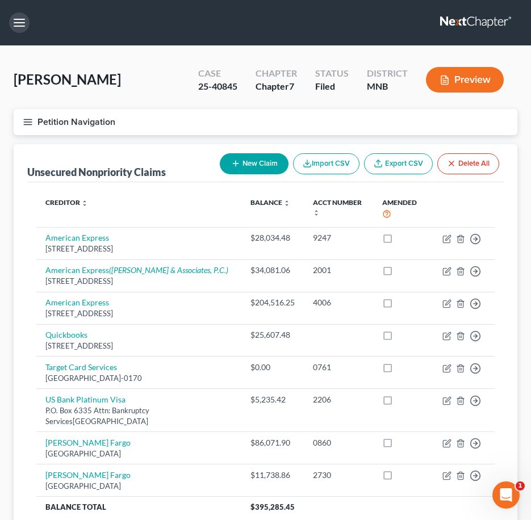
click at [22, 24] on button "button" at bounding box center [19, 22] width 20 height 20
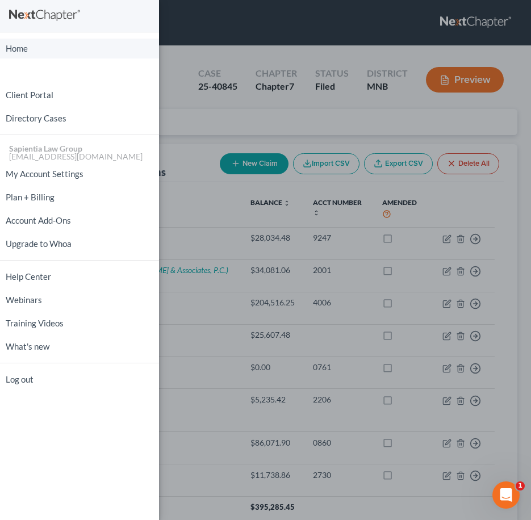
click at [14, 44] on link "Home" at bounding box center [79, 49] width 159 height 20
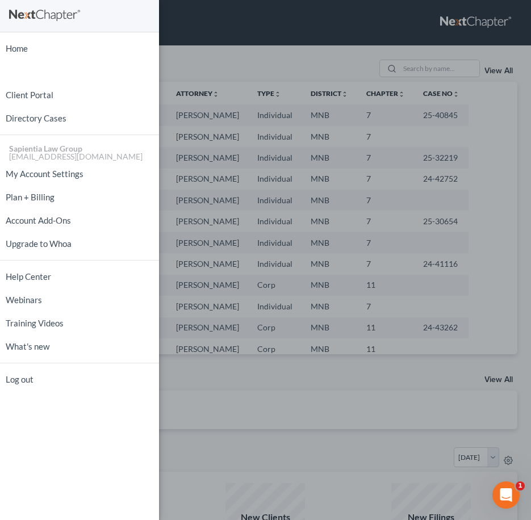
click at [211, 275] on div "Home New Case Client Portal Directory Cases Sapientia Law Group tgratz@sapienti…" at bounding box center [265, 260] width 531 height 520
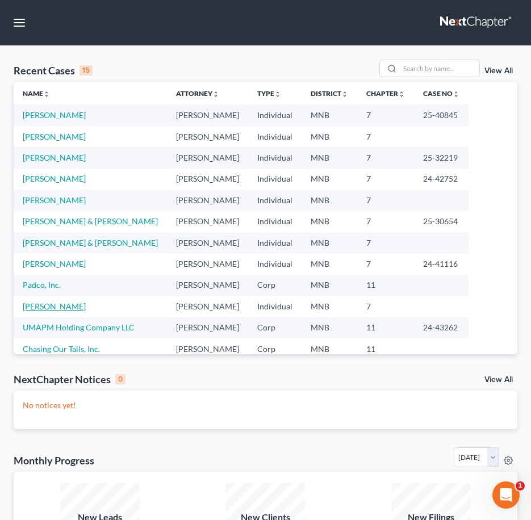
click at [42, 305] on link "Eberly, Tracy" at bounding box center [54, 306] width 63 height 10
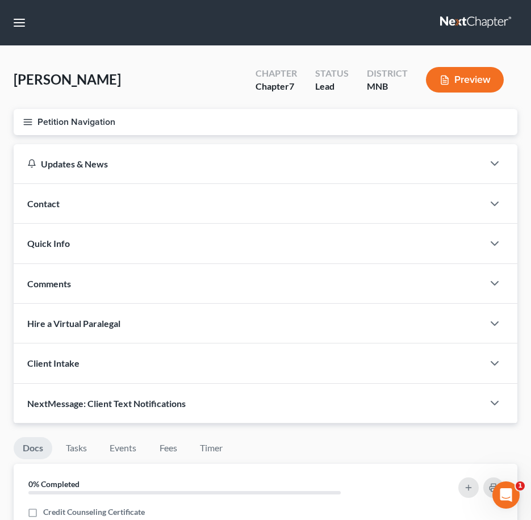
click at [25, 123] on icon "button" at bounding box center [28, 122] width 10 height 10
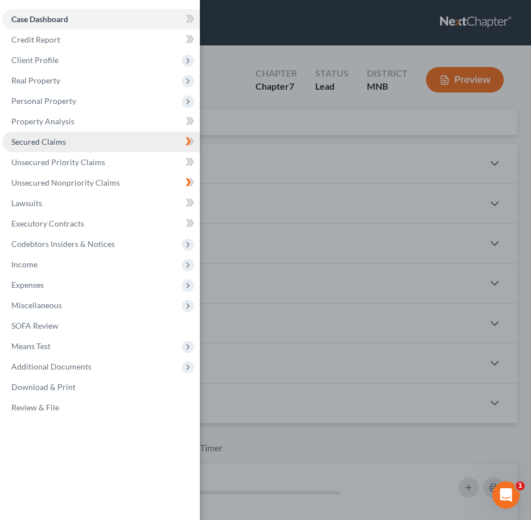
click at [23, 141] on span "Secured Claims" at bounding box center [38, 142] width 54 height 10
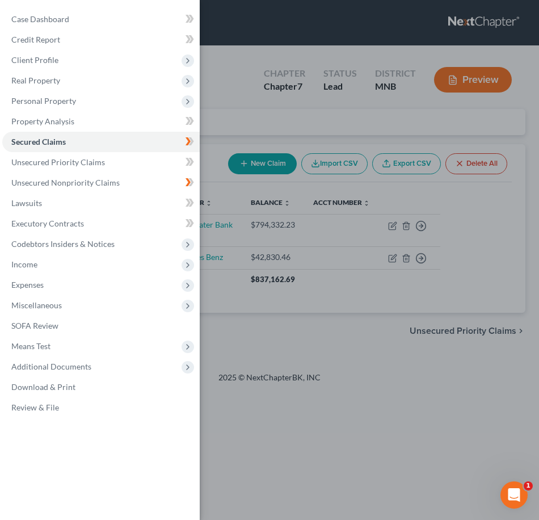
click at [318, 347] on div "Case Dashboard Payments Invoices Payments Payments Credit Report Client Profile" at bounding box center [269, 260] width 539 height 520
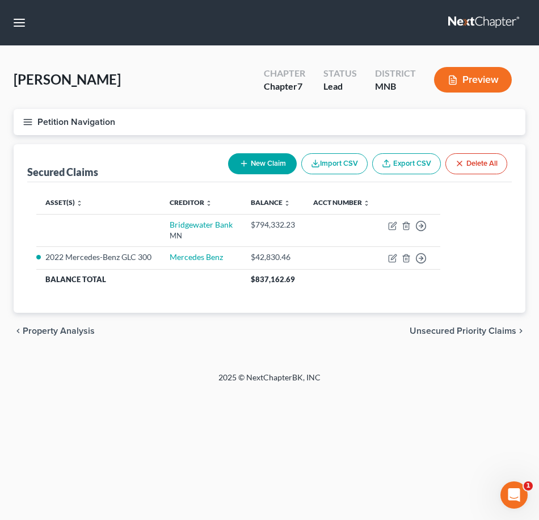
click at [31, 123] on icon "button" at bounding box center [28, 122] width 10 height 10
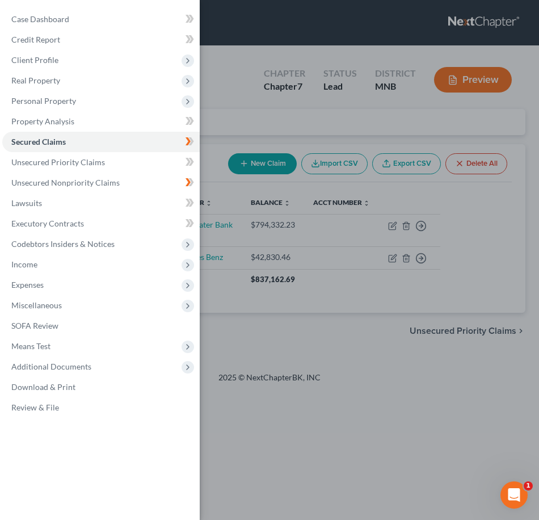
click at [215, 58] on div "Case Dashboard Payments Invoices Payments Payments Credit Report Client Profile" at bounding box center [269, 260] width 539 height 520
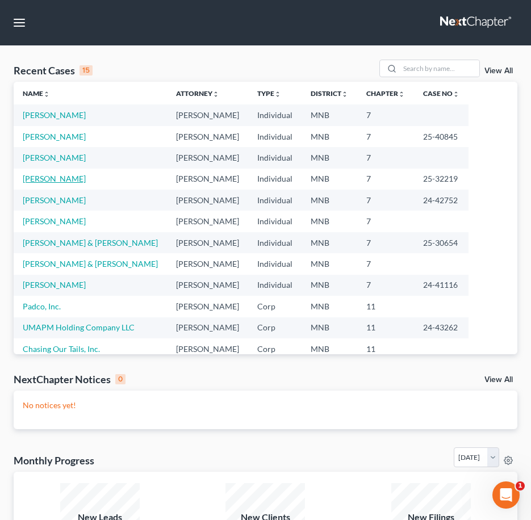
click at [37, 182] on link "[PERSON_NAME]" at bounding box center [54, 179] width 63 height 10
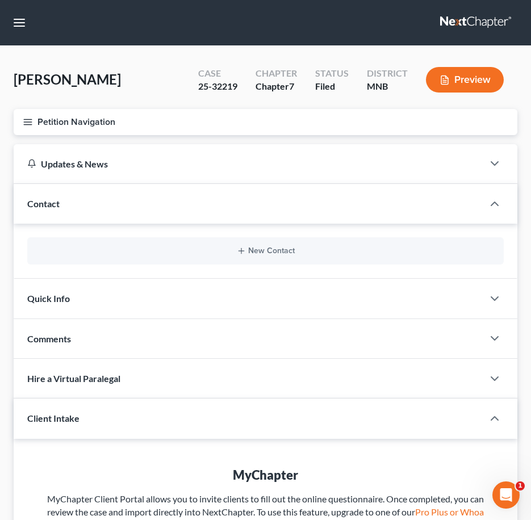
click at [28, 119] on icon "button" at bounding box center [28, 122] width 10 height 10
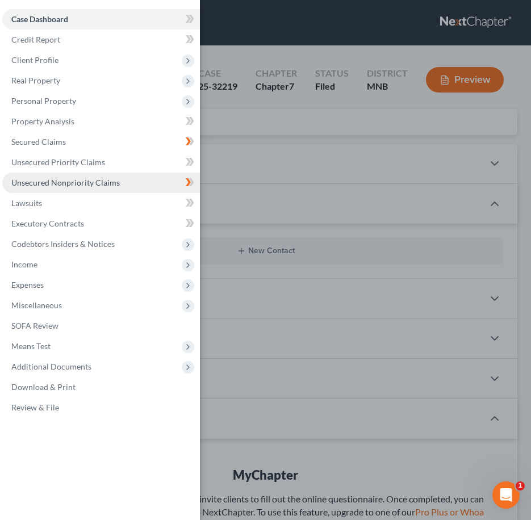
click at [45, 179] on span "Unsecured Nonpriority Claims" at bounding box center [65, 183] width 108 height 10
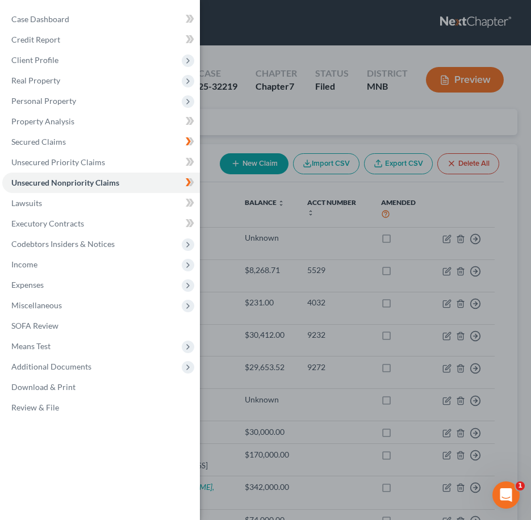
click at [209, 181] on div "Case Dashboard Payments Invoices Payments Payments Credit Report Client Profile" at bounding box center [265, 260] width 531 height 520
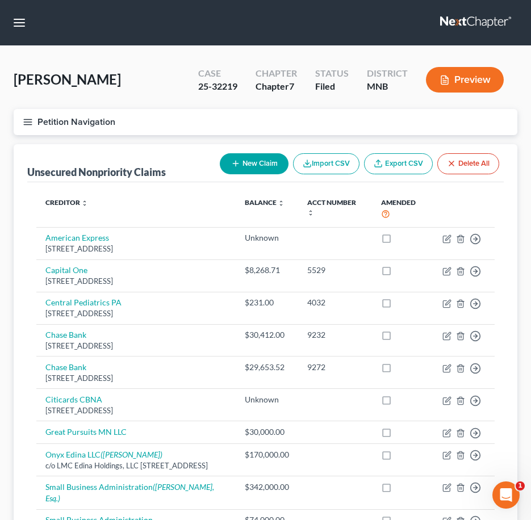
click at [250, 164] on button "New Claim" at bounding box center [254, 163] width 69 height 21
select select "0"
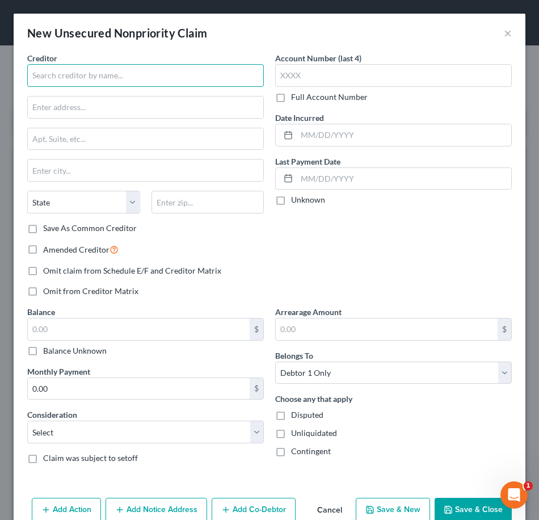
click at [120, 76] on input "text" at bounding box center [145, 75] width 237 height 23
type input "Ramsey County Property Tax Authority"
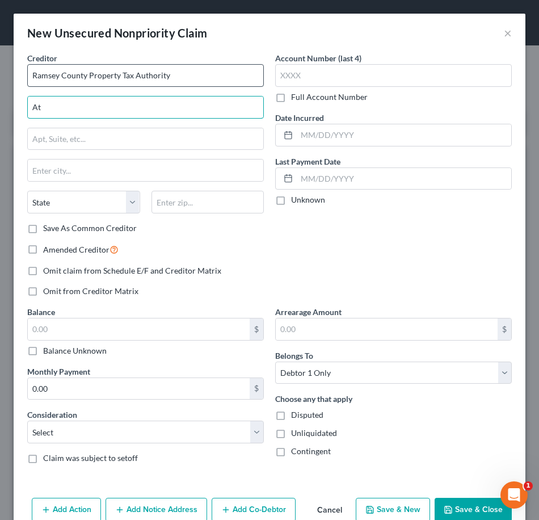
type input "A"
type input "900 Plato Blvd W"
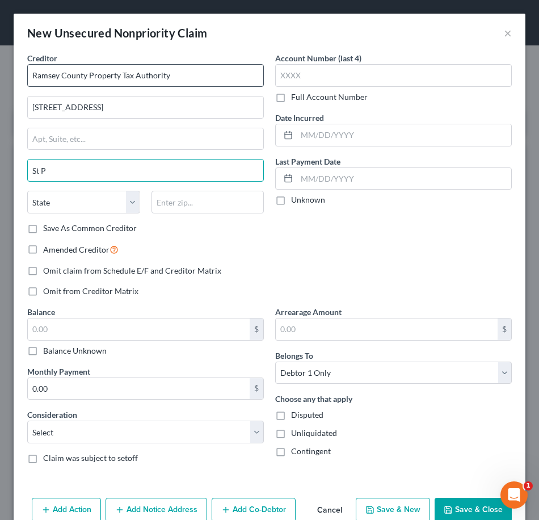
type input "St Paul"
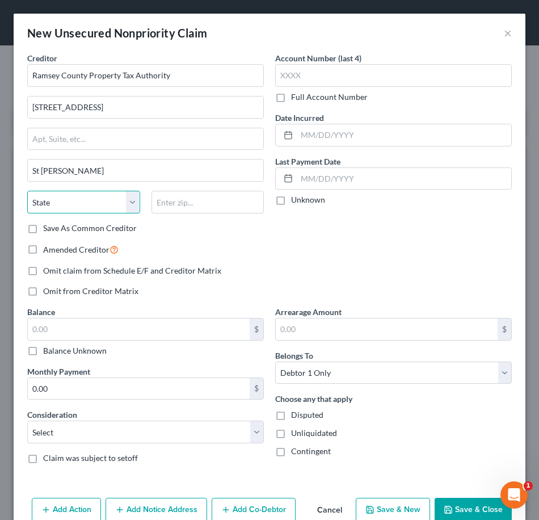
click at [66, 211] on select "State AL AK AR AZ CA CO CT DE DC FL GA GU HI ID IL IN IA KS KY LA ME MD MA MI M…" at bounding box center [83, 202] width 113 height 23
select select "24"
click at [27, 191] on select "State AL AK AR AZ CA CO CT DE DC FL GA GU HI ID IL IN IA KS KY LA ME MD MA MI M…" at bounding box center [83, 202] width 113 height 23
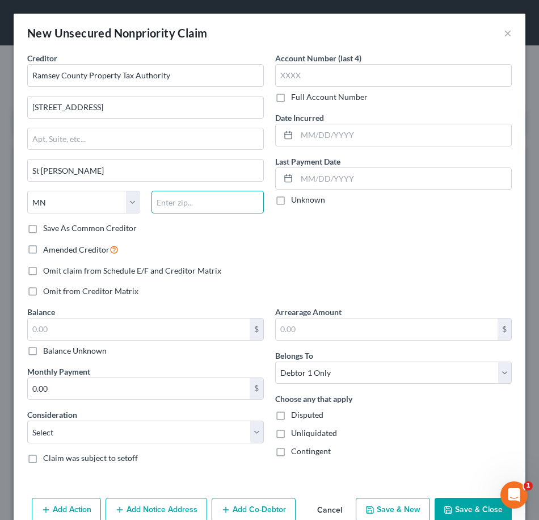
click at [174, 208] on input "text" at bounding box center [208, 202] width 113 height 23
type input "55107"
click at [43, 350] on label "Balance Unknown" at bounding box center [75, 350] width 64 height 11
click at [48, 350] on input "Balance Unknown" at bounding box center [51, 348] width 7 height 7
checkbox input "true"
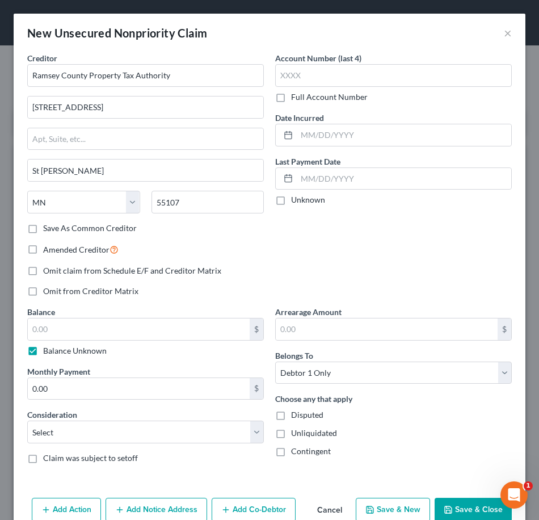
type input "Saint Paul"
type input "0.00"
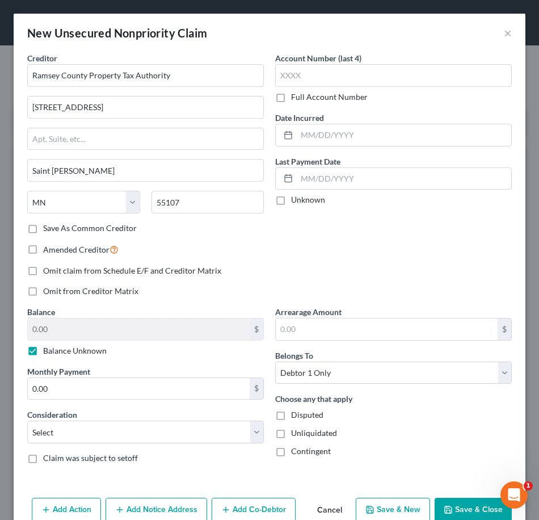
click at [453, 506] on button "Save & Close" at bounding box center [473, 510] width 77 height 24
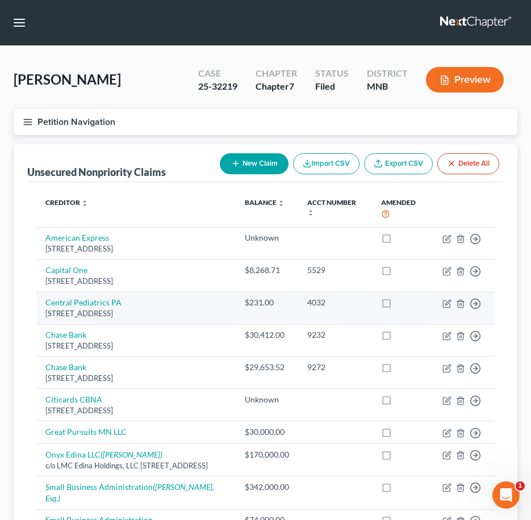
scroll to position [210, 0]
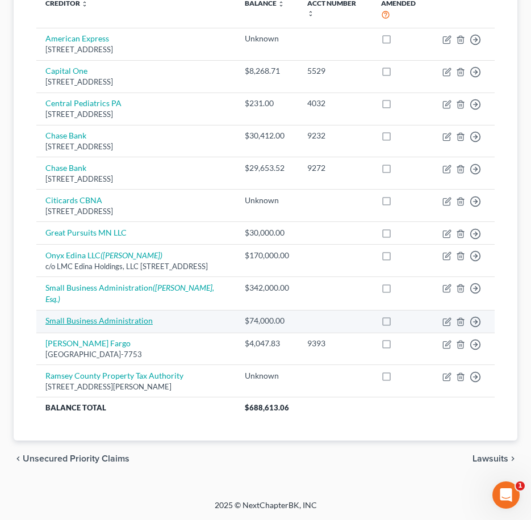
click at [133, 319] on link "Small Business Administration" at bounding box center [98, 321] width 107 height 10
select select "0"
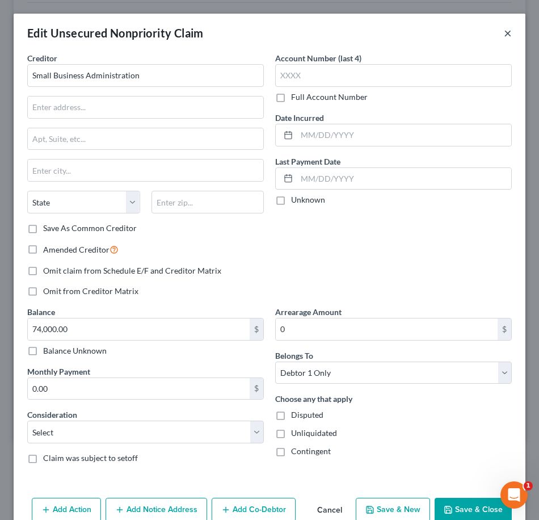
click at [504, 35] on button "×" at bounding box center [508, 33] width 8 height 14
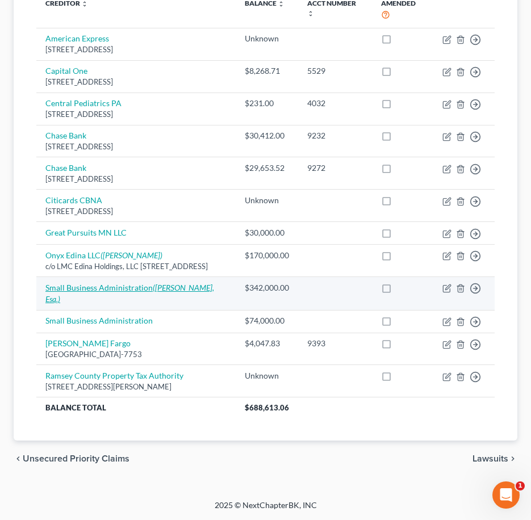
click at [84, 296] on link "Small Business Administration (Garth Gavenga, Esq.)" at bounding box center [129, 293] width 169 height 21
select select "0"
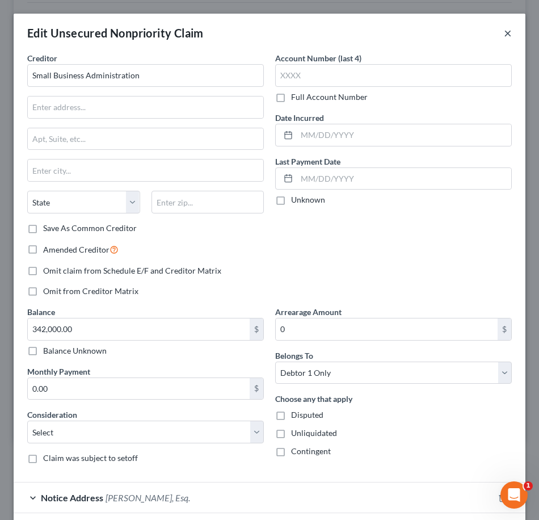
click at [504, 35] on button "×" at bounding box center [508, 33] width 8 height 14
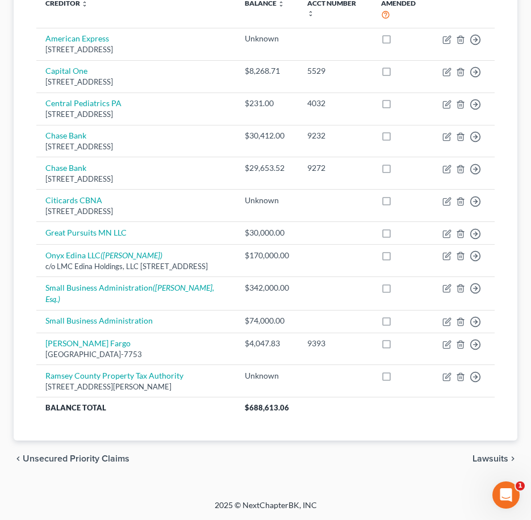
click at [89, 460] on span "Unsecured Priority Claims" at bounding box center [76, 458] width 107 height 9
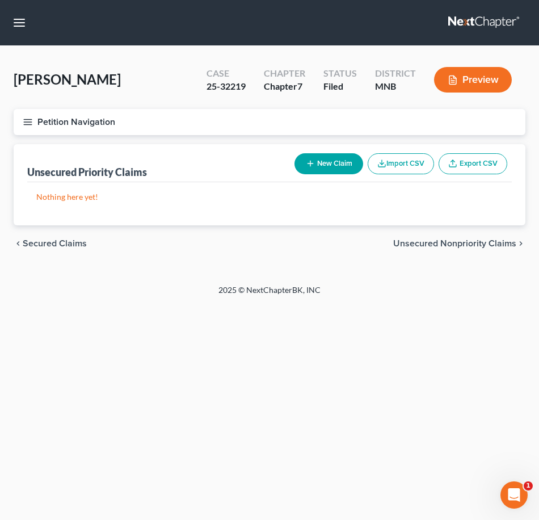
click at [56, 244] on span "Secured Claims" at bounding box center [55, 243] width 64 height 9
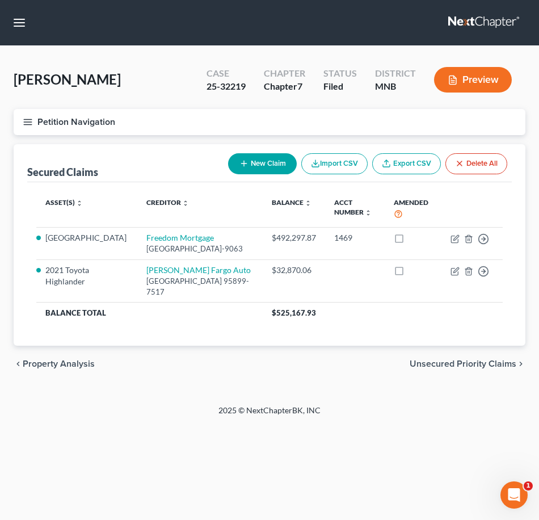
click at [143, 377] on div "chevron_left Property Analysis Unsecured Priority Claims chevron_right" at bounding box center [270, 364] width 512 height 36
click at [30, 124] on line "button" at bounding box center [28, 124] width 8 height 0
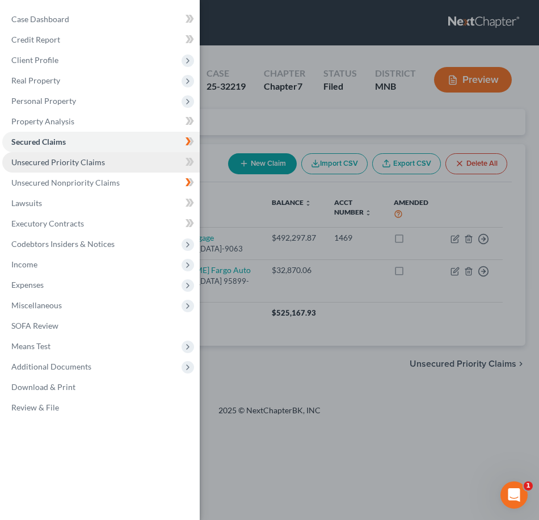
click at [27, 163] on span "Unsecured Priority Claims" at bounding box center [58, 162] width 94 height 10
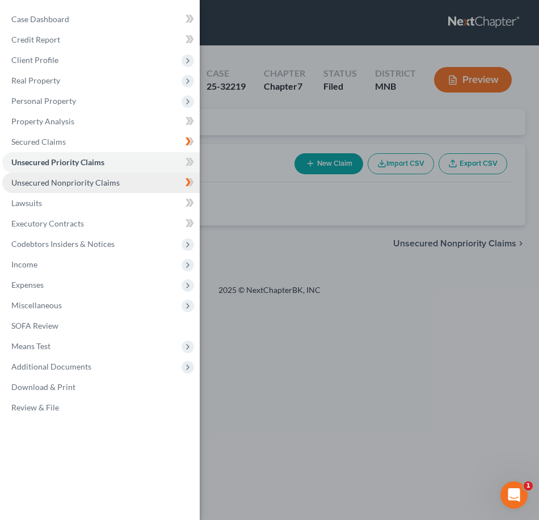
click at [66, 177] on link "Unsecured Nonpriority Claims" at bounding box center [101, 183] width 198 height 20
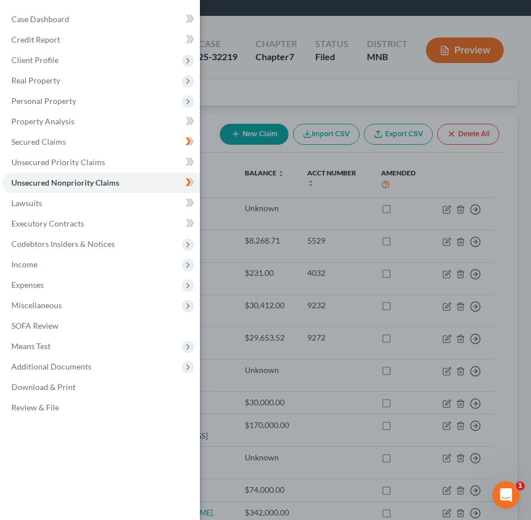
scroll to position [57, 0]
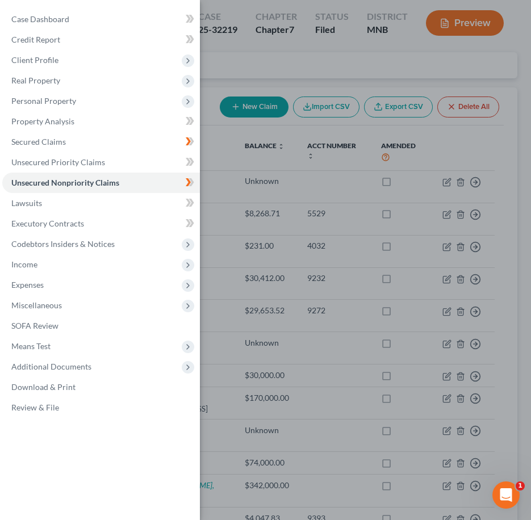
click at [255, 338] on div "Case Dashboard Payments Invoices Payments Payments Credit Report Client Profile" at bounding box center [265, 260] width 531 height 520
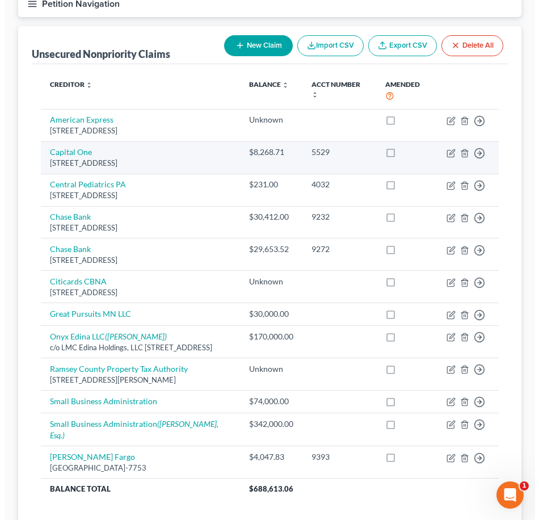
scroll to position [210, 0]
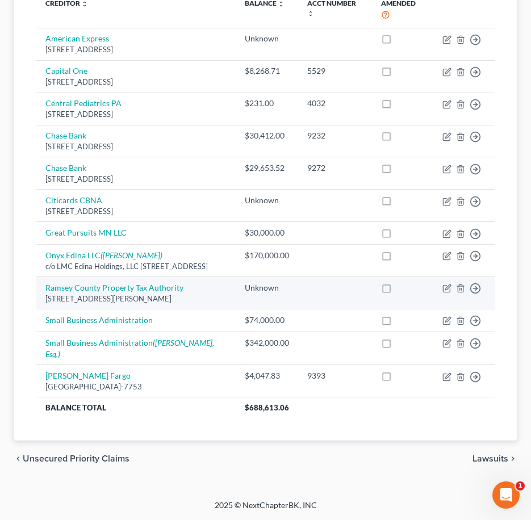
click at [444, 304] on td "Move to D Move to E Move to G Move to Notice Only" at bounding box center [463, 293] width 61 height 32
click at [447, 290] on icon "button" at bounding box center [447, 287] width 5 height 5
select select "24"
select select "0"
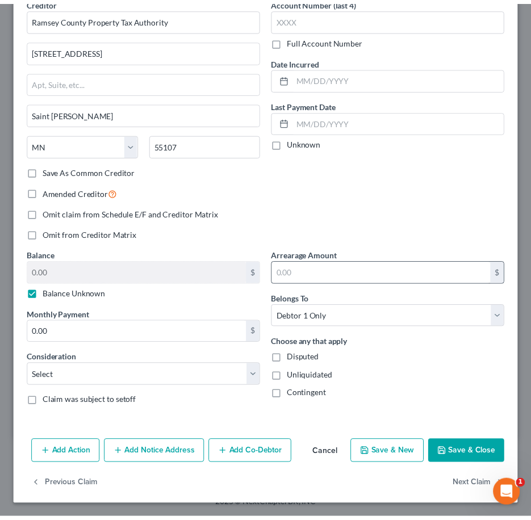
scroll to position [0, 0]
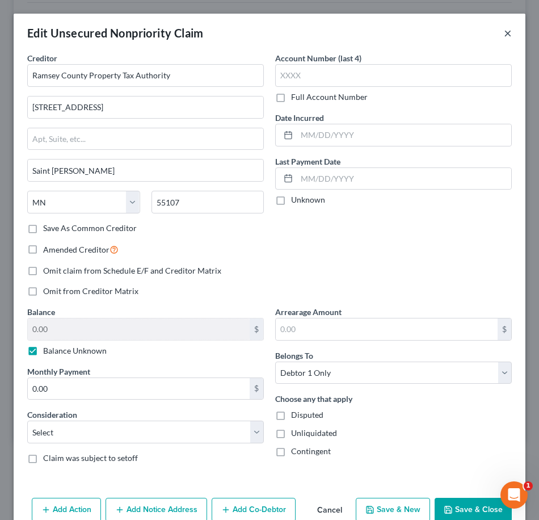
click at [504, 32] on button "×" at bounding box center [508, 33] width 8 height 14
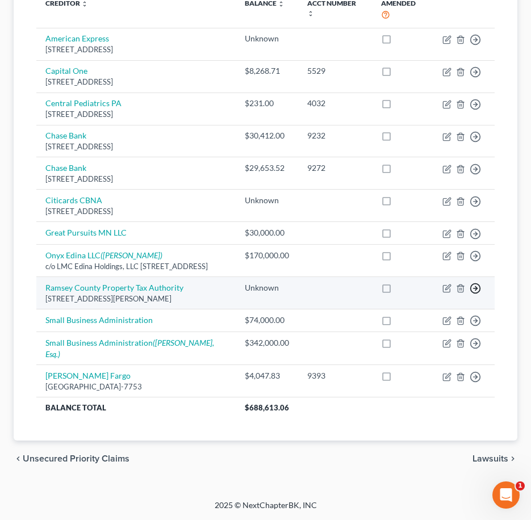
click at [476, 294] on icon "button" at bounding box center [474, 288] width 11 height 11
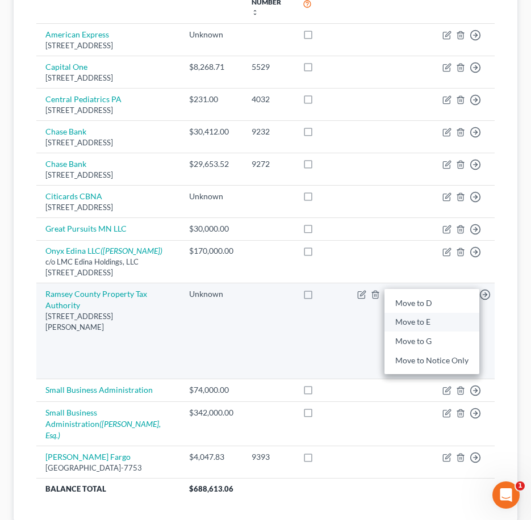
click at [431, 332] on link "Move to E" at bounding box center [431, 322] width 95 height 19
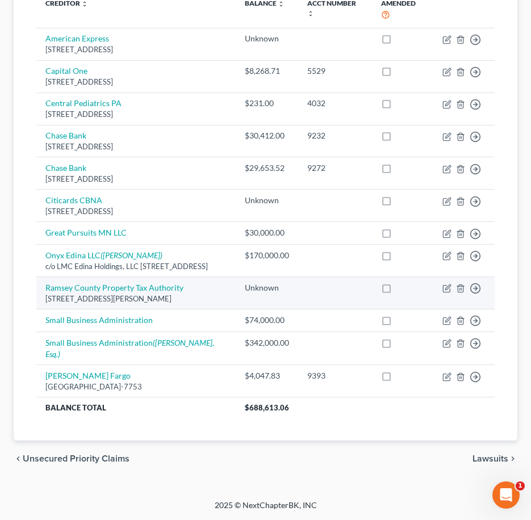
scroll to position [178, 0]
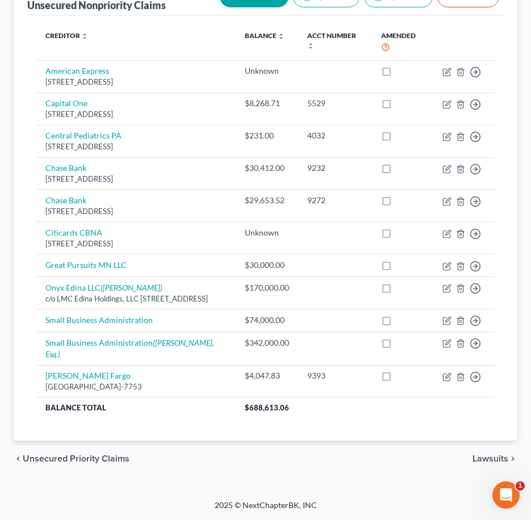
click at [110, 459] on span "Unsecured Priority Claims" at bounding box center [76, 458] width 107 height 9
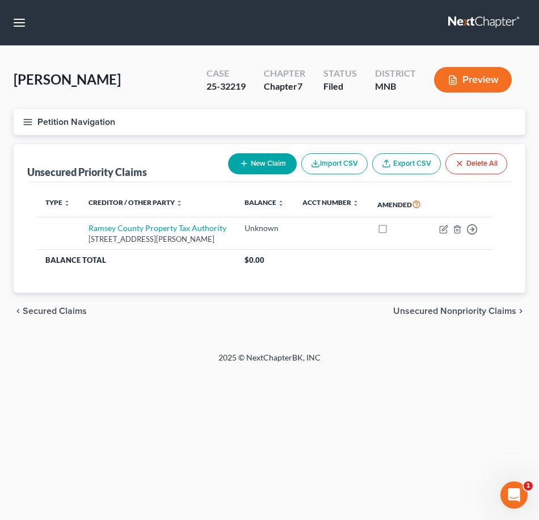
click at [436, 341] on div "Jones, Andrea Upgraded Case 25-32219 Chapter Chapter 7 Status Filed District MN…" at bounding box center [269, 199] width 539 height 306
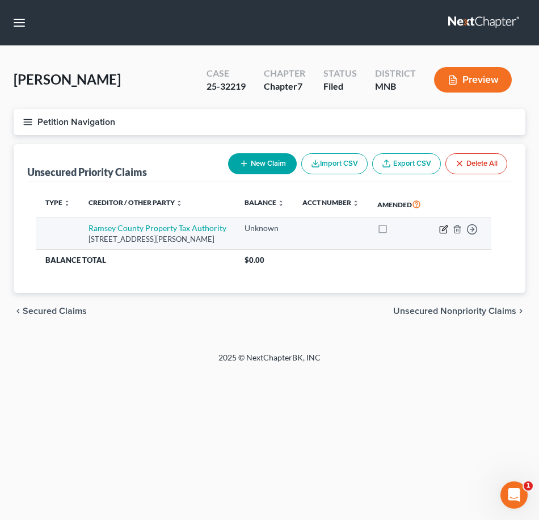
click at [442, 226] on icon "button" at bounding box center [443, 229] width 7 height 7
select select "24"
select select "0"
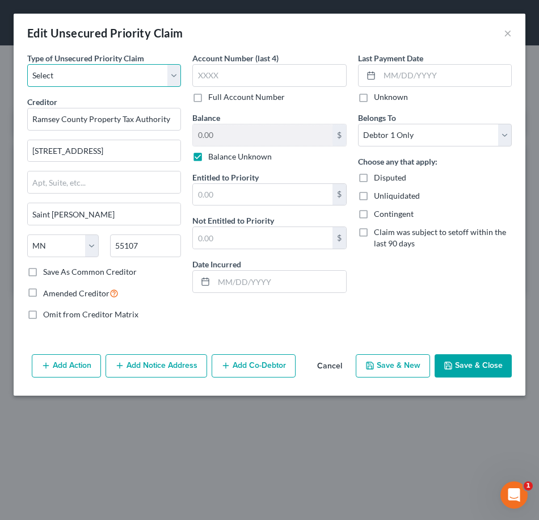
click at [111, 65] on select "Select Taxes & Other Government Units Domestic Support Obligations Extensions o…" at bounding box center [104, 75] width 154 height 23
click at [175, 74] on select "Select Taxes & Other Government Units Domestic Support Obligations Extensions o…" at bounding box center [104, 75] width 154 height 23
select select "24"
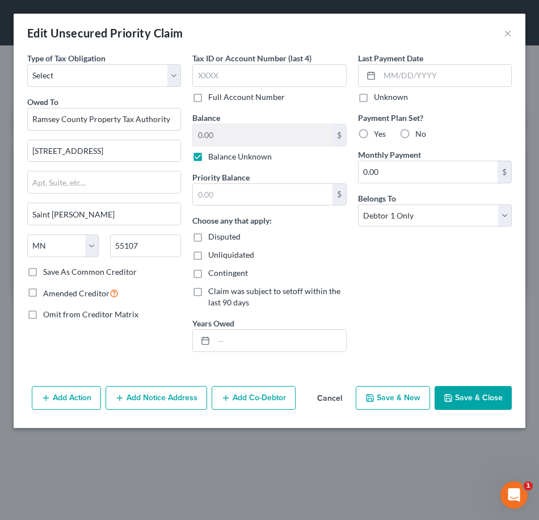
click at [470, 405] on button "Save & Close" at bounding box center [473, 398] width 77 height 24
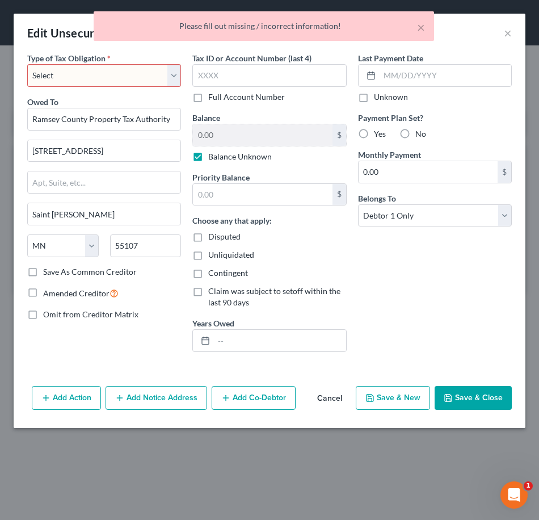
click at [157, 74] on select "Select Federal City State Franchise Tax Board Other" at bounding box center [104, 75] width 154 height 23
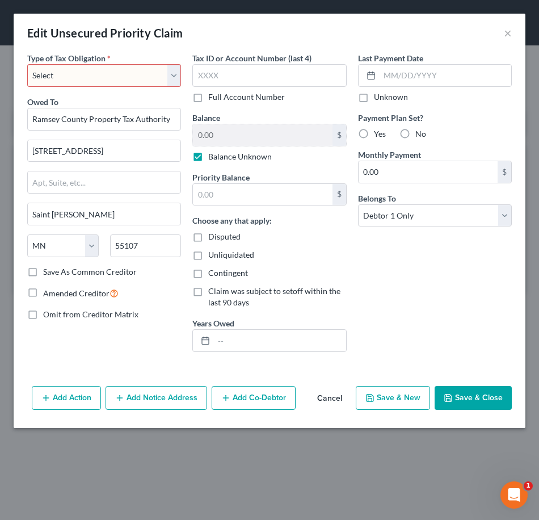
select select "4"
click at [27, 64] on select "Select Federal City State Franchise Tax Board Other" at bounding box center [104, 75] width 154 height 23
click at [462, 402] on button "Save & Close" at bounding box center [473, 398] width 77 height 24
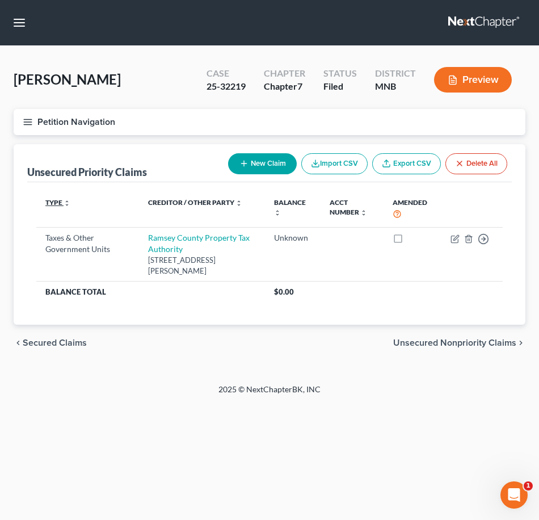
click at [67, 199] on link "Type expand_more expand_less unfold_more" at bounding box center [57, 202] width 25 height 9
click at [345, 431] on div "Home New Case Client Portal Directory Cases Sapientia Law Group tgratz@sapienti…" at bounding box center [269, 260] width 539 height 520
click at [198, 389] on div "2025 © NextChapterBK, INC" at bounding box center [269, 394] width 409 height 20
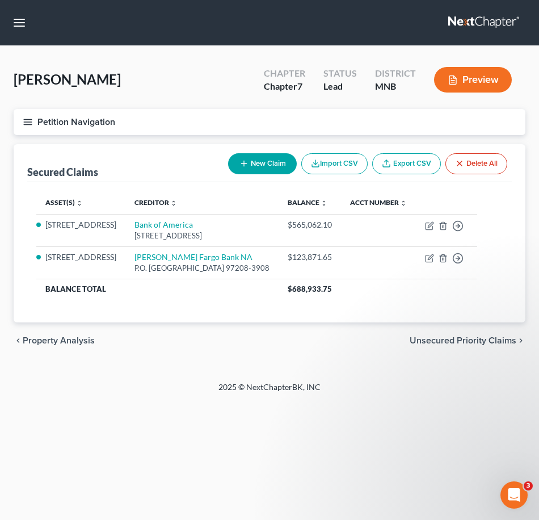
click at [339, 103] on div "Ripon, [PERSON_NAME] Upgraded Chapter Chapter 7 Status Lead District [GEOGRAPHI…" at bounding box center [270, 84] width 512 height 49
